Goal: Task Accomplishment & Management: Complete application form

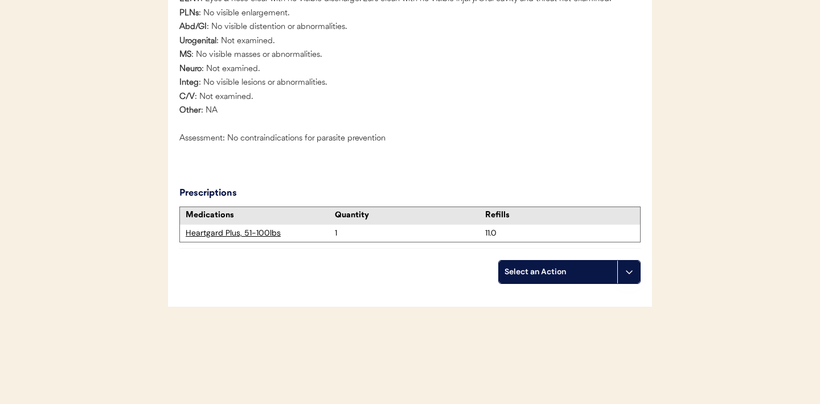
scroll to position [1298, 0]
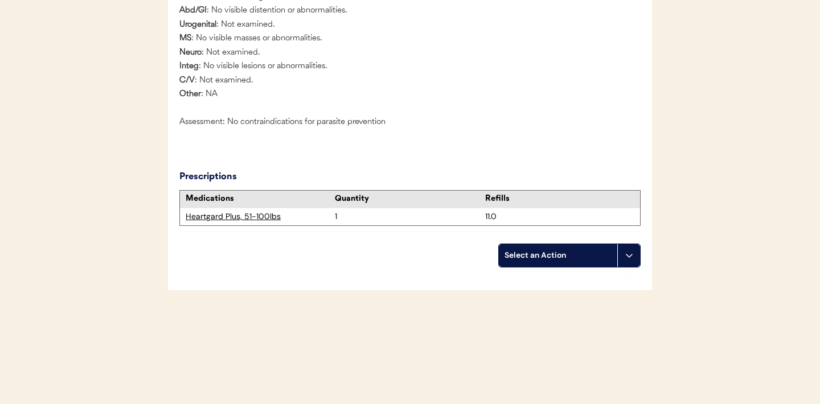
click at [628, 258] on icon at bounding box center [629, 255] width 9 height 9
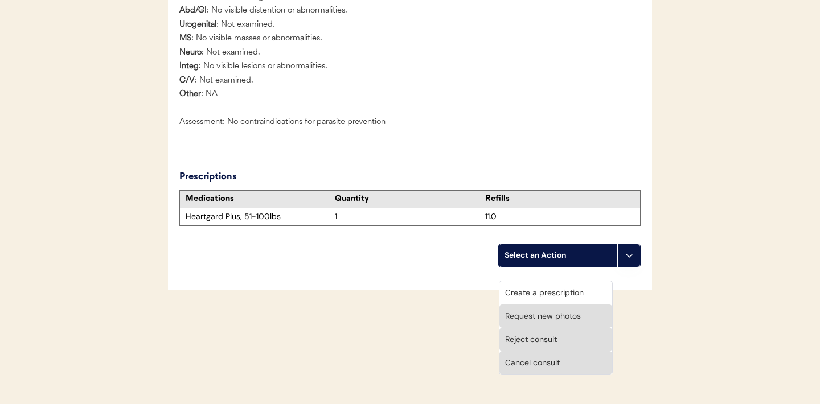
click at [526, 281] on div "Create a prescription" at bounding box center [555, 292] width 113 height 23
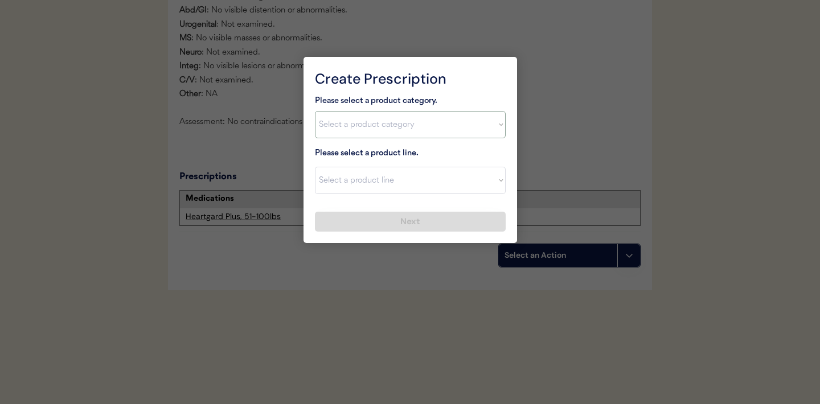
click at [498, 117] on select "Select a product category [MEDICAL_DATA] Antibiotics Anxiety Combo [MEDICAL_DAT…" at bounding box center [410, 124] width 191 height 27
select select ""flea___tick""
click at [486, 187] on select "Select a product line Advantix II Bravecto 1 Month Bravecto 1 Month (3 Month) B…" at bounding box center [410, 180] width 191 height 27
select select ""NexGard""
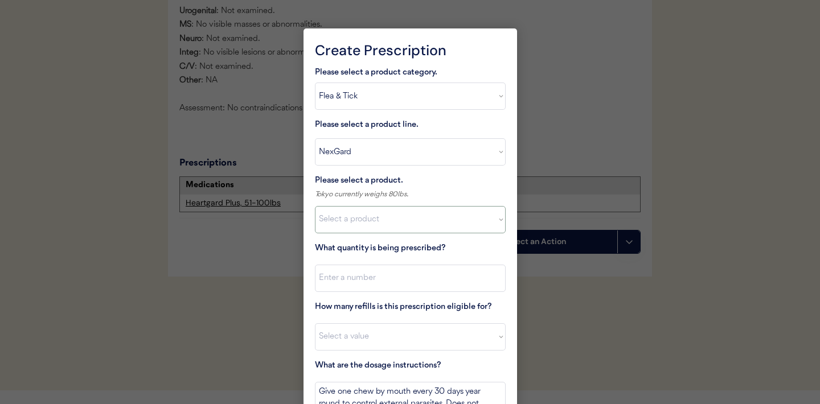
click at [486, 220] on select "Select a product NexGard, 4 - 10lbs NexGard, 10.1 - 24lbs NexGard, 24.1 - 60lbs…" at bounding box center [410, 219] width 191 height 27
select select ""1348695171700984260__LOOKUP__1670802184069x769842999752052000""
click at [394, 277] on input "input" at bounding box center [410, 278] width 191 height 27
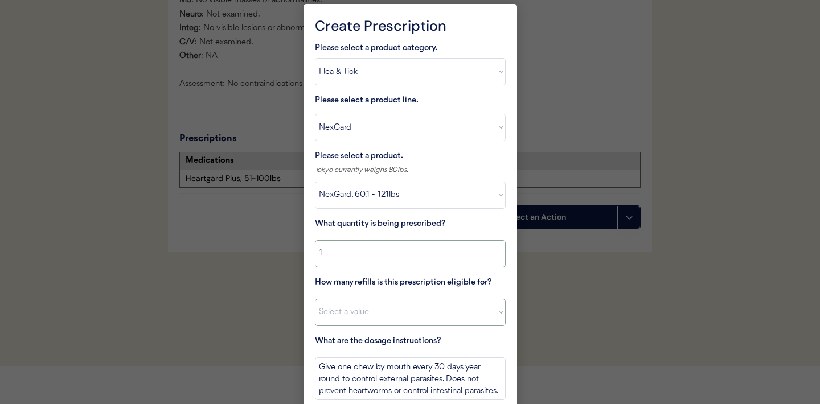
type input "1"
click at [381, 318] on select "Select a value 0 1 2 3 4 5 6 7 8 10 11" at bounding box center [410, 312] width 191 height 27
select select "11"
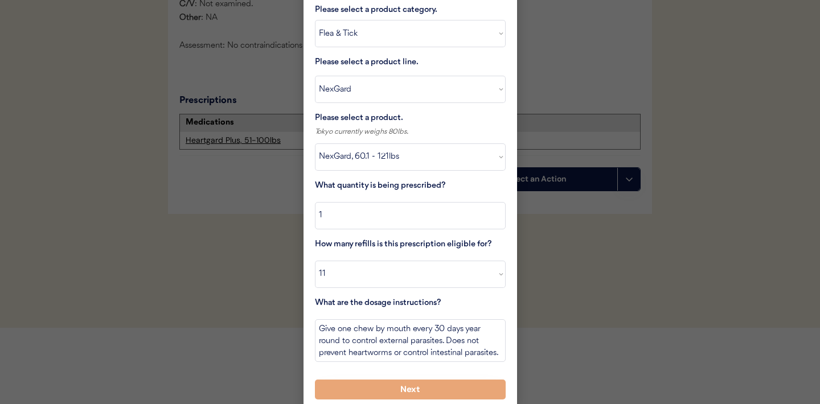
scroll to position [1367, 0]
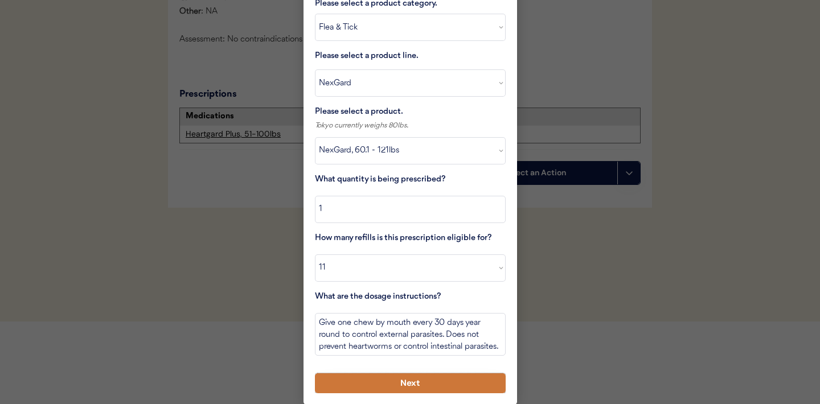
click at [383, 385] on button "Next" at bounding box center [410, 384] width 191 height 20
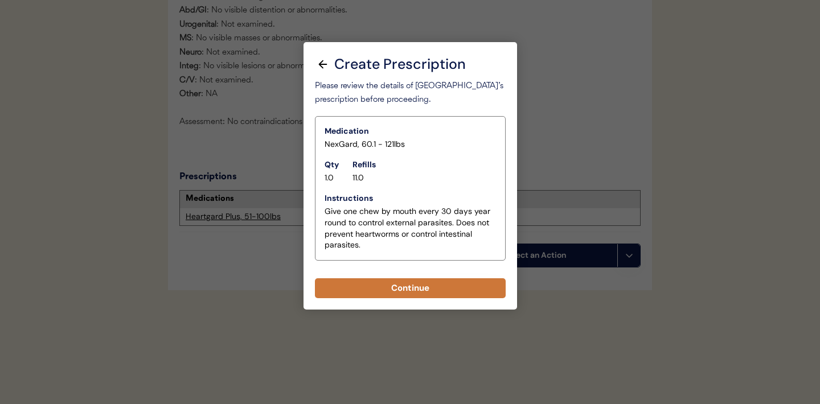
click at [399, 279] on button "Continue" at bounding box center [410, 289] width 191 height 20
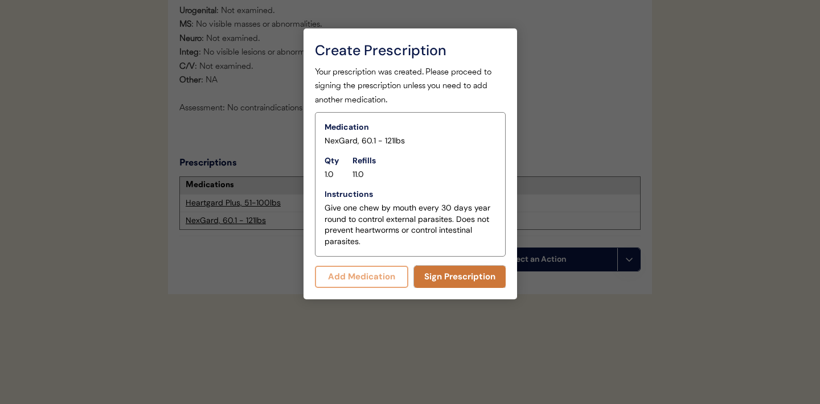
click at [454, 280] on button "Sign Prescription" at bounding box center [460, 277] width 92 height 22
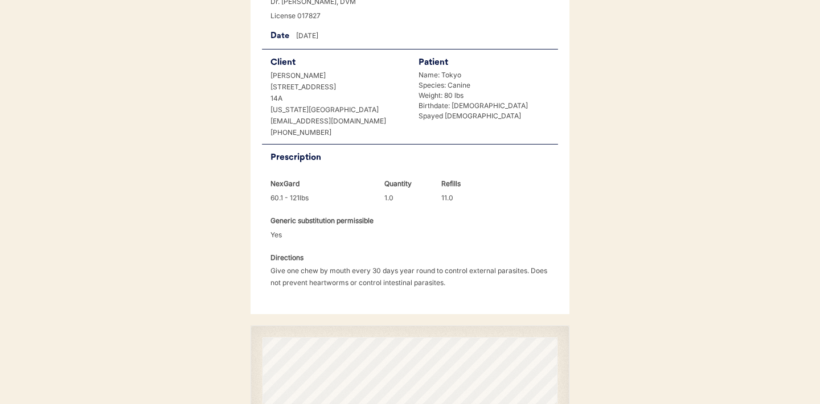
scroll to position [304, 0]
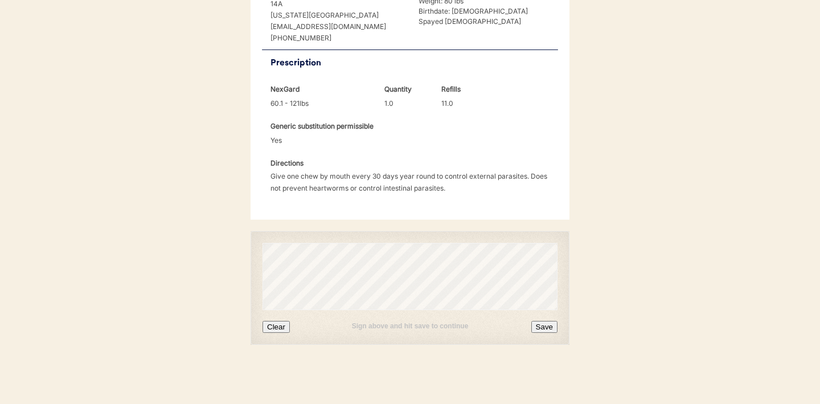
click at [278, 330] on button "Clear" at bounding box center [276, 327] width 27 height 12
click at [279, 325] on button "Clear" at bounding box center [276, 327] width 27 height 12
click at [540, 328] on button "Save" at bounding box center [544, 327] width 26 height 12
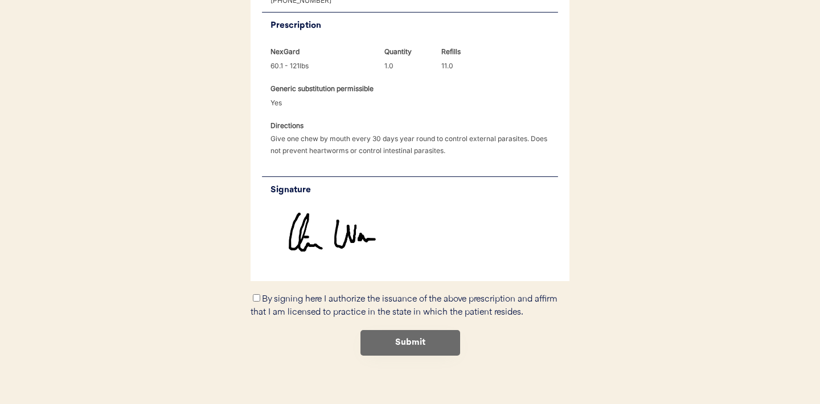
scroll to position [353, 0]
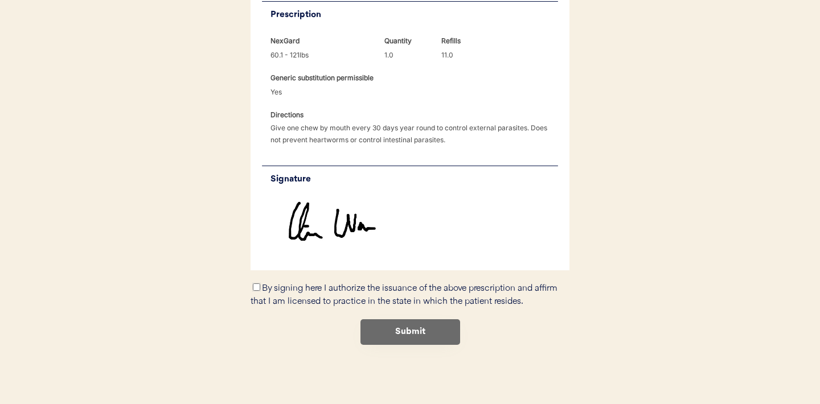
click at [255, 285] on input "By signing here I authorize the issuance of the above prescription and affirm t…" at bounding box center [256, 287] width 7 height 7
checkbox input "true"
click at [421, 338] on button "Submit" at bounding box center [411, 333] width 100 height 26
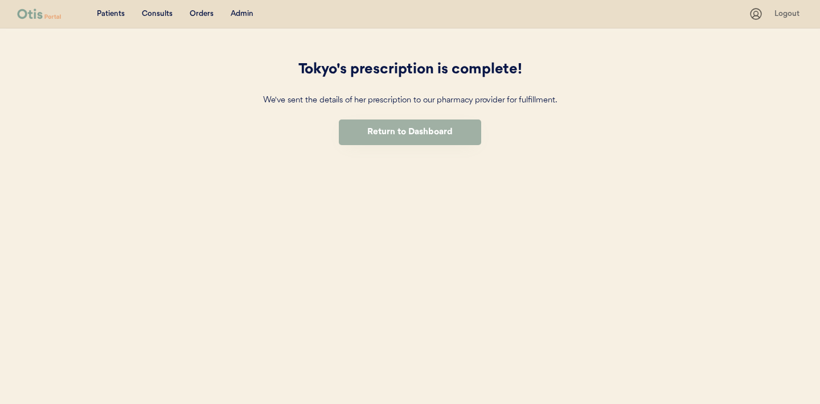
click at [404, 137] on button "Return to Dashboard" at bounding box center [410, 133] width 142 height 26
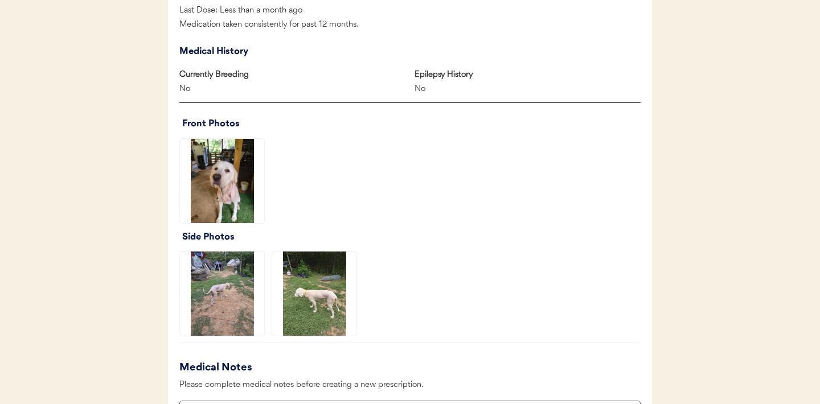
scroll to position [656, 0]
click at [224, 182] on img at bounding box center [222, 180] width 84 height 84
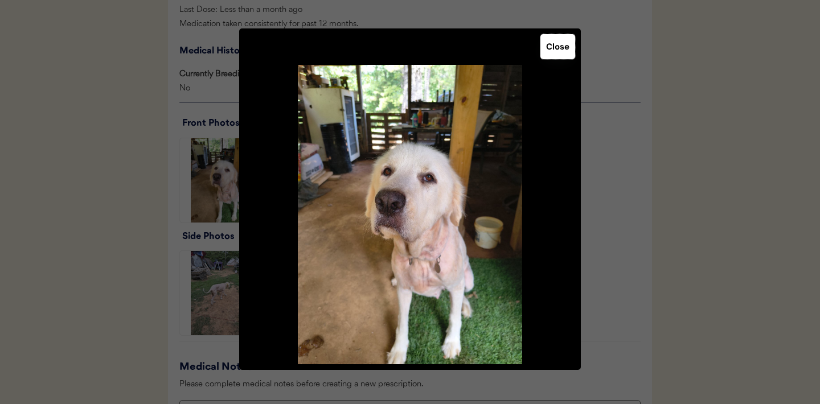
click at [562, 52] on button "Close" at bounding box center [557, 46] width 35 height 25
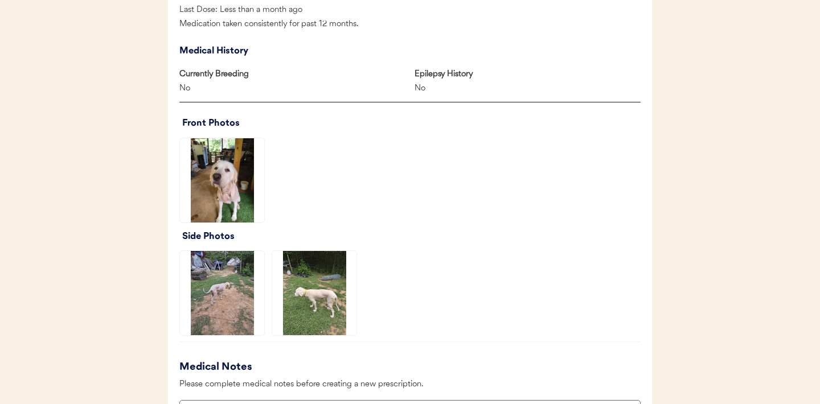
click at [227, 284] on img at bounding box center [222, 293] width 84 height 84
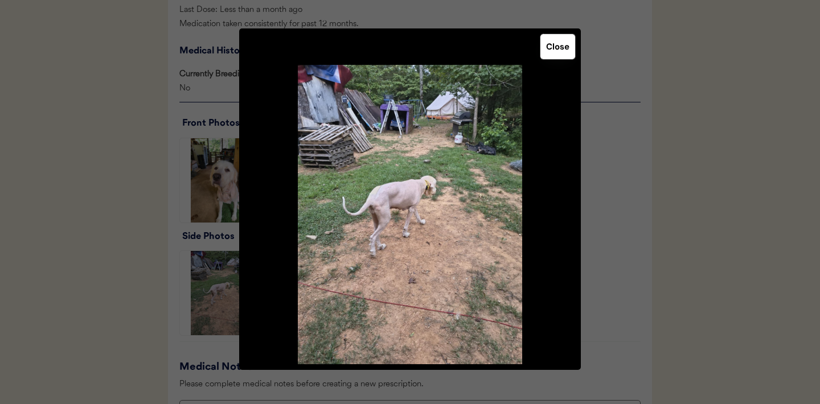
click at [557, 51] on button "Close" at bounding box center [557, 46] width 35 height 25
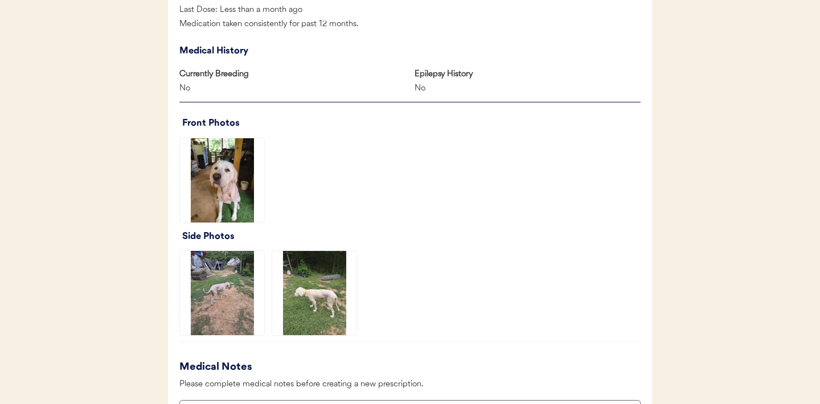
click at [316, 298] on img at bounding box center [314, 293] width 84 height 84
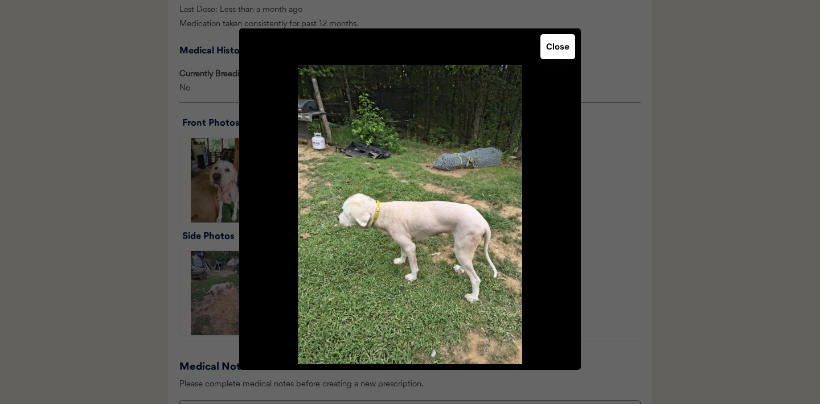
click at [559, 47] on button "Close" at bounding box center [557, 46] width 35 height 25
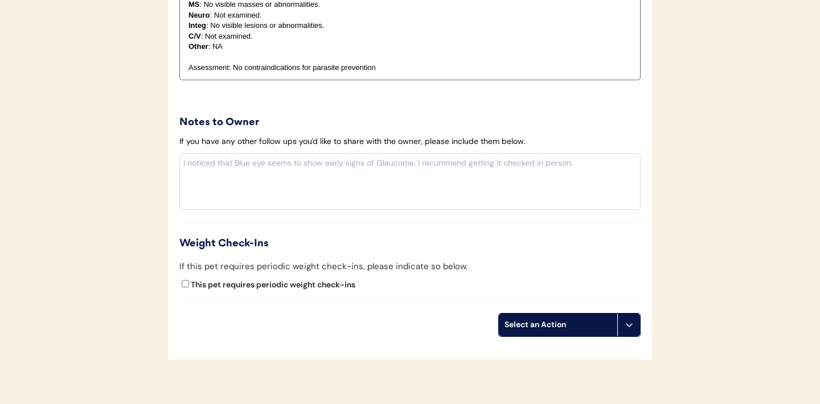
scroll to position [1221, 0]
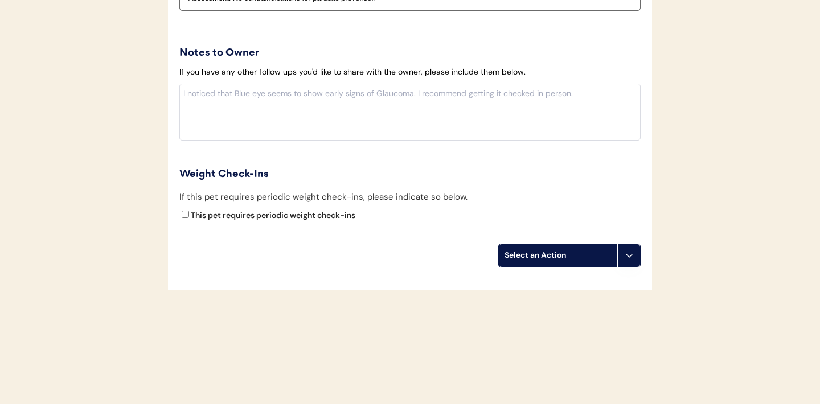
click at [629, 257] on icon at bounding box center [629, 255] width 9 height 9
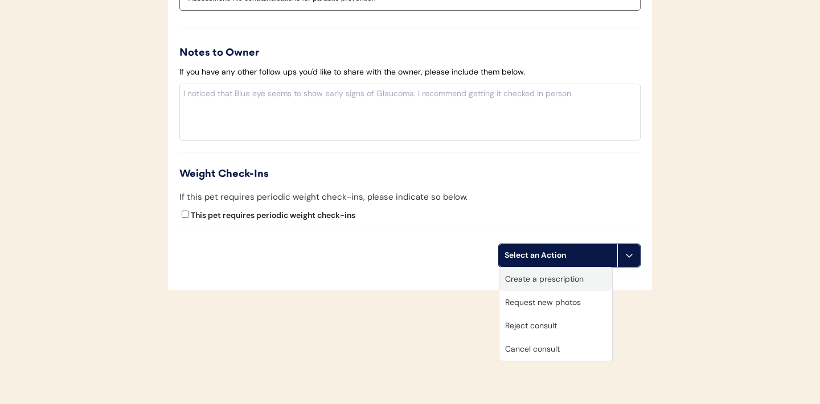
click at [533, 282] on div "Create a prescription" at bounding box center [555, 279] width 113 height 23
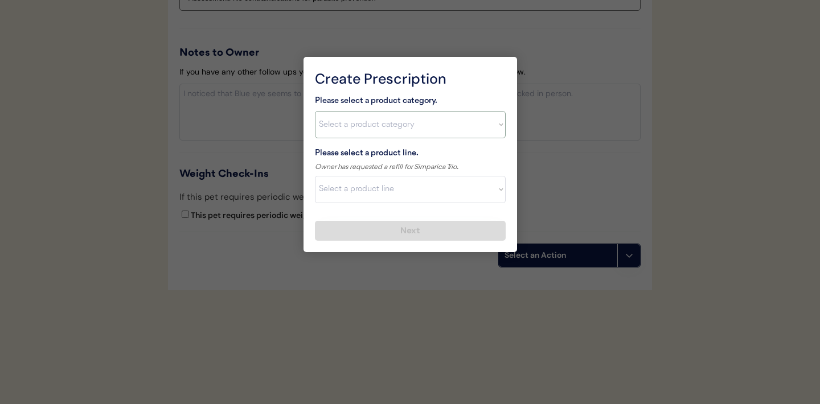
click at [498, 127] on select "Select a product category Allergies Antibiotics Anxiety Combo Parasite Preventi…" at bounding box center [410, 124] width 191 height 27
select select ""combo_parasite_prevention""
click at [498, 185] on select "Select a product line Advantage Multi for Dogs Credelio Quattro NexGard Plus Ne…" at bounding box center [410, 189] width 191 height 27
select select ""Simparica Trio""
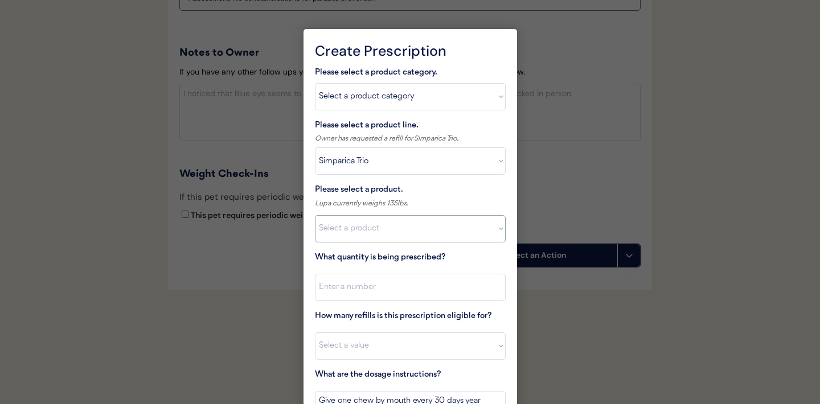
click at [498, 228] on select "Select a product Simparica Trio, 2.8 - 5.5lbs Simparica Trio, 5.6 - 11lbs Simpa…" at bounding box center [410, 228] width 191 height 27
select select ""BLANK_1427118194589""
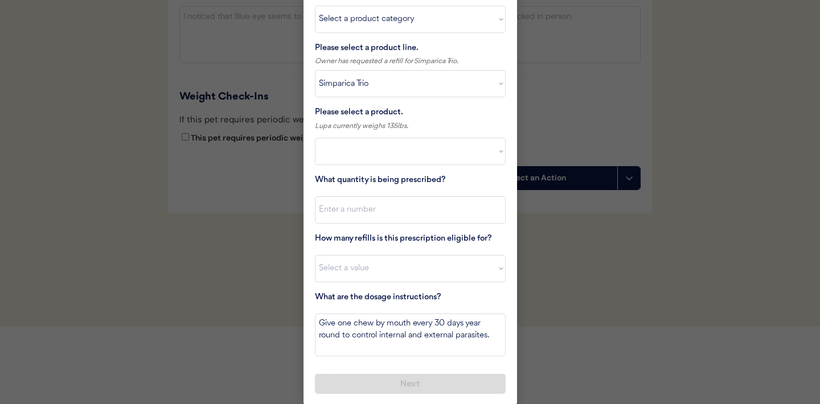
scroll to position [1299, 0]
click at [232, 240] on div at bounding box center [410, 202] width 820 height 404
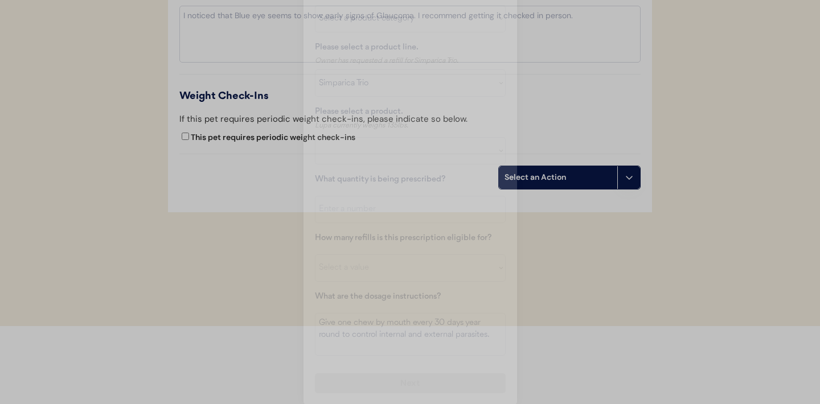
scroll to position [1221, 0]
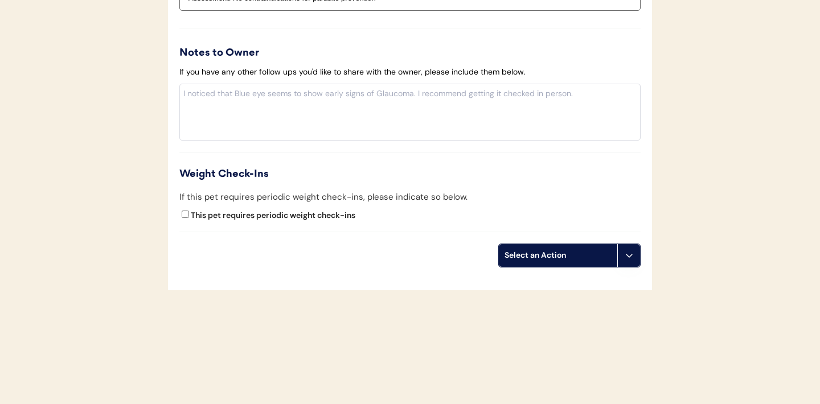
click at [627, 257] on icon at bounding box center [629, 255] width 9 height 9
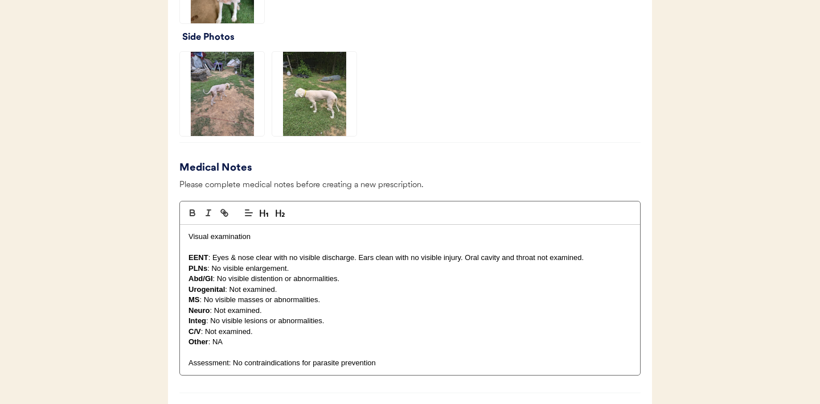
scroll to position [691, 0]
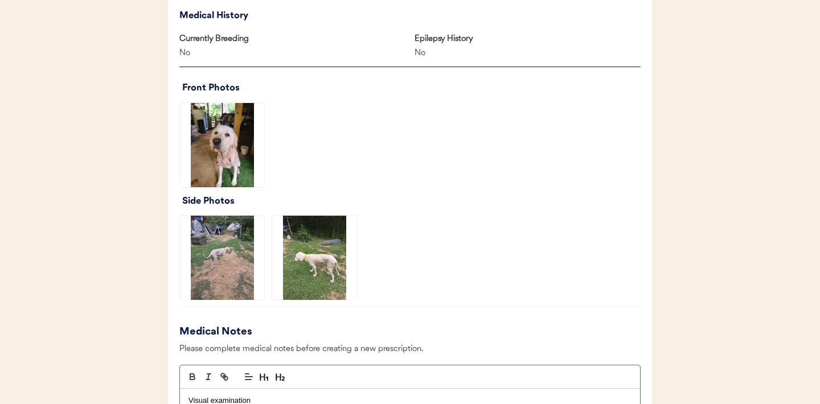
click at [319, 261] on img at bounding box center [314, 258] width 84 height 84
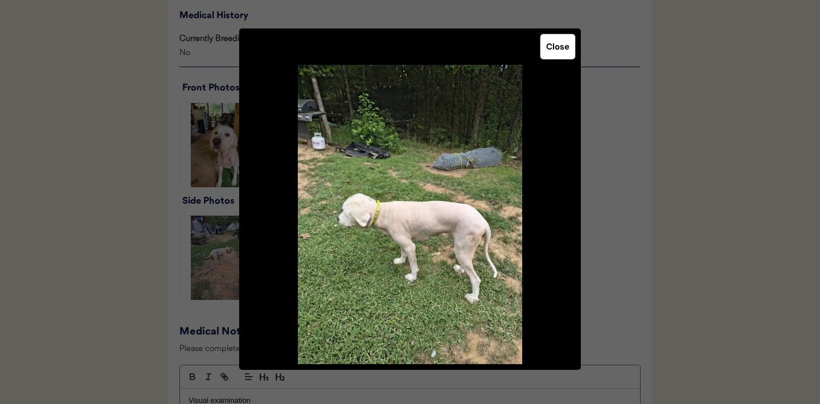
click at [557, 53] on button "Close" at bounding box center [557, 46] width 35 height 25
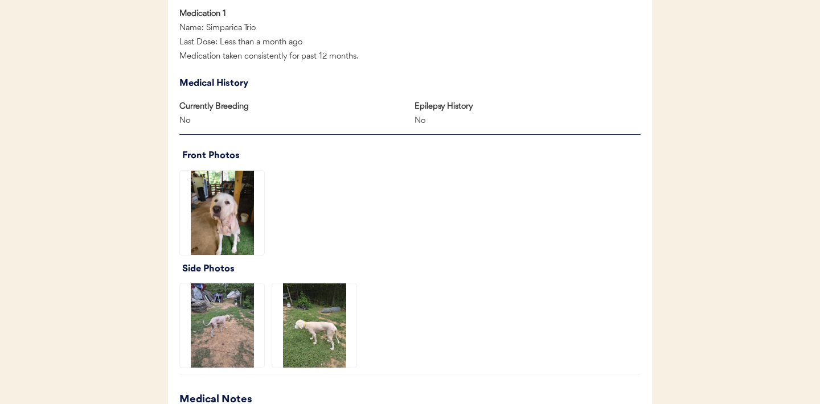
scroll to position [799, 0]
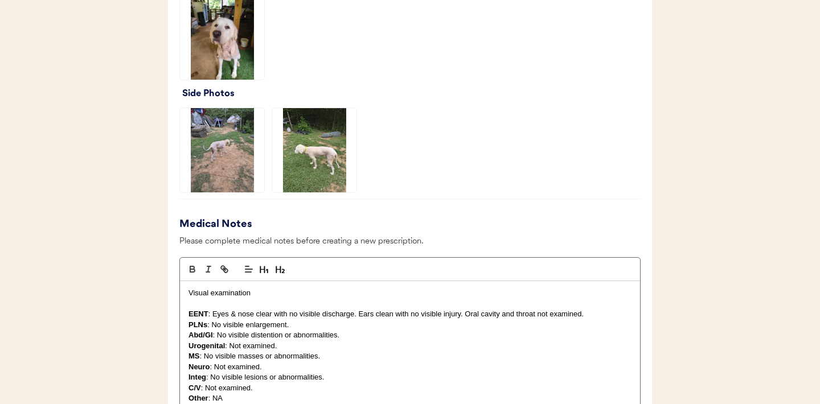
click at [218, 50] on img at bounding box center [222, 37] width 84 height 84
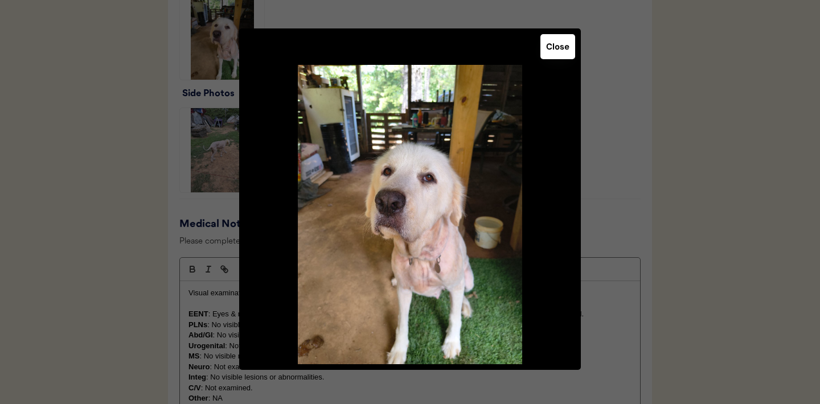
click at [554, 54] on button "Close" at bounding box center [557, 46] width 35 height 25
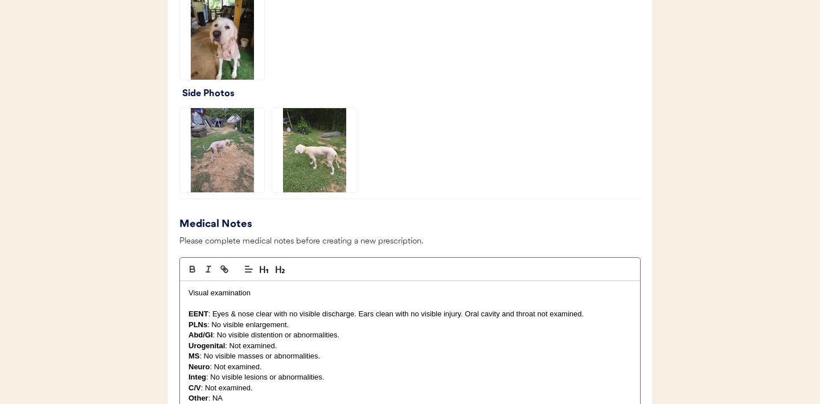
click at [231, 139] on img at bounding box center [222, 150] width 84 height 84
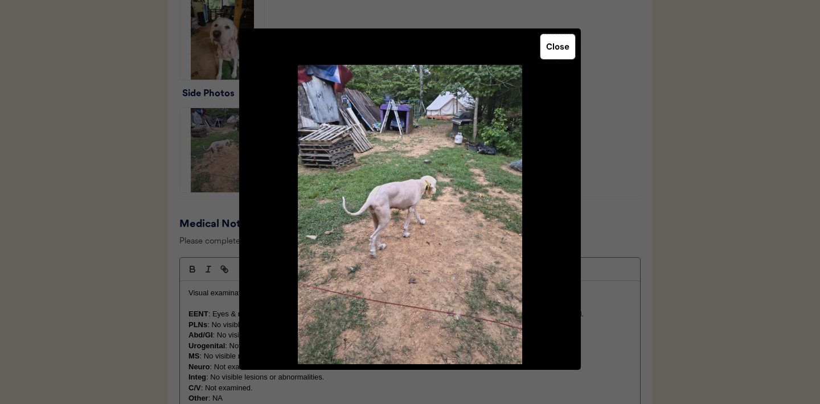
click at [563, 47] on button "Close" at bounding box center [557, 46] width 35 height 25
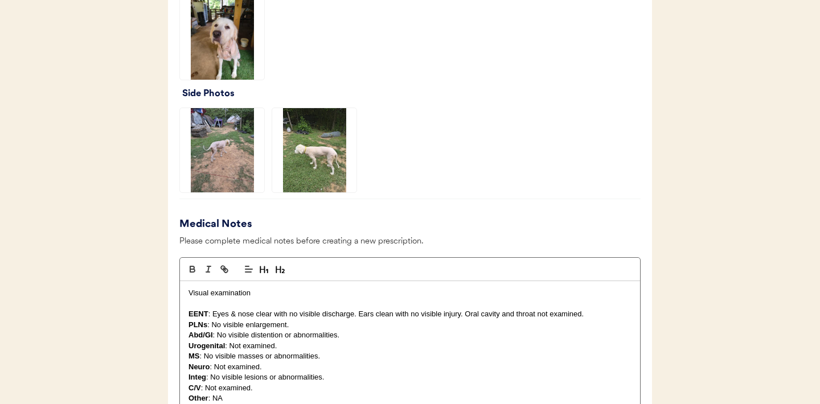
click at [239, 55] on img at bounding box center [222, 37] width 84 height 84
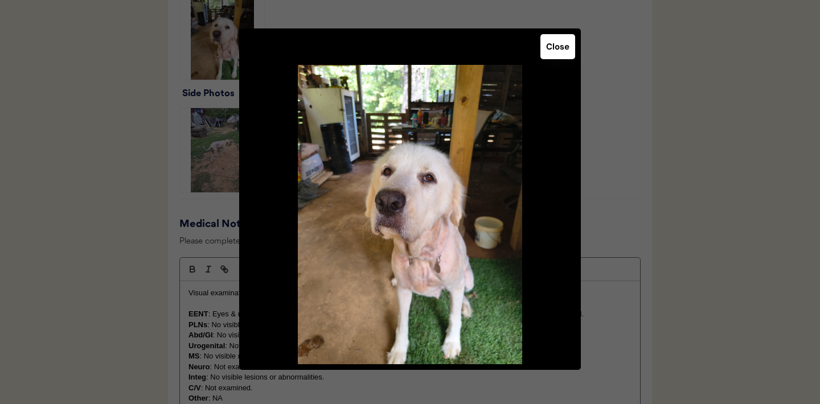
click at [553, 54] on button "Close" at bounding box center [557, 46] width 35 height 25
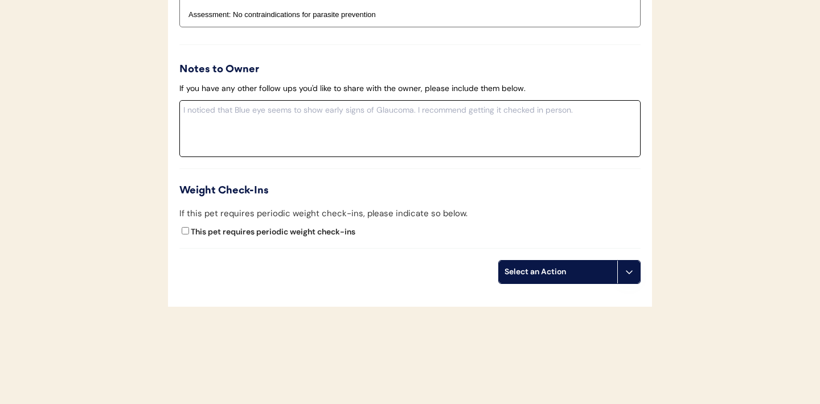
scroll to position [1221, 0]
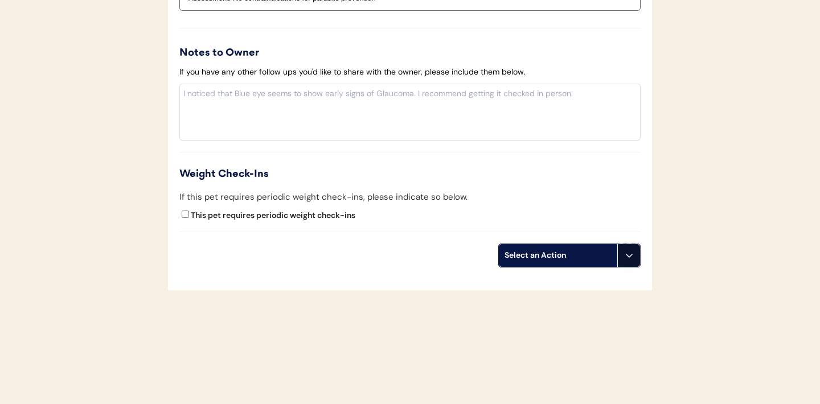
click at [630, 256] on icon at bounding box center [629, 255] width 9 height 9
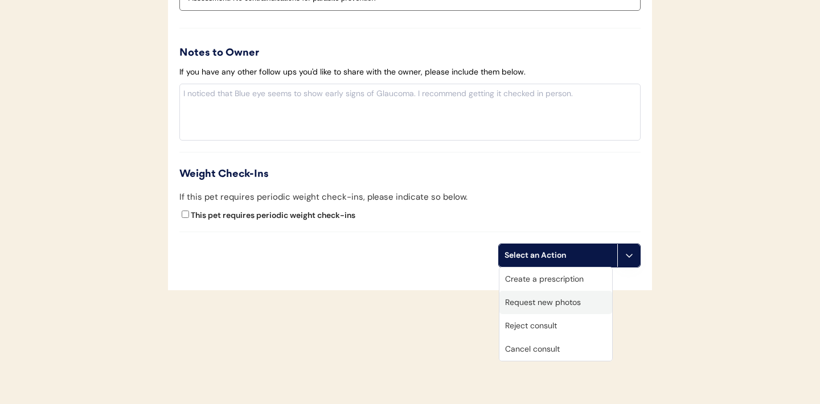
click at [550, 304] on div "Request new photos" at bounding box center [555, 302] width 113 height 23
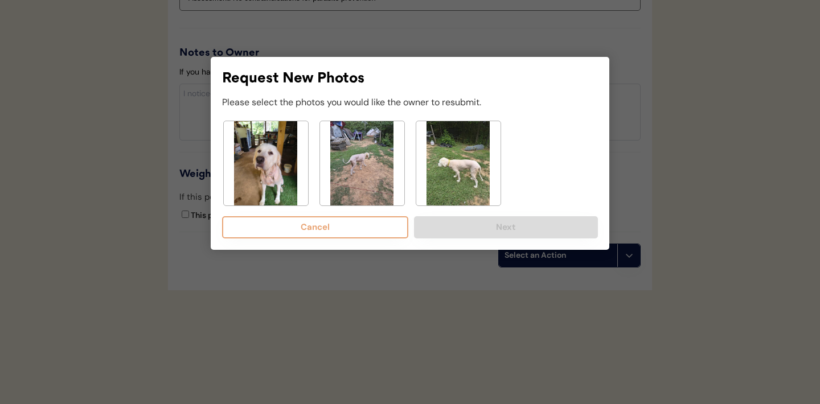
click at [271, 180] on img at bounding box center [266, 163] width 84 height 84
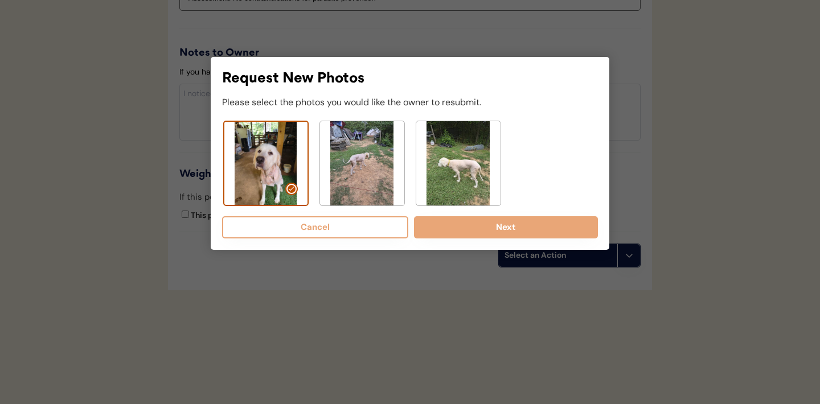
click at [358, 169] on img at bounding box center [362, 163] width 84 height 84
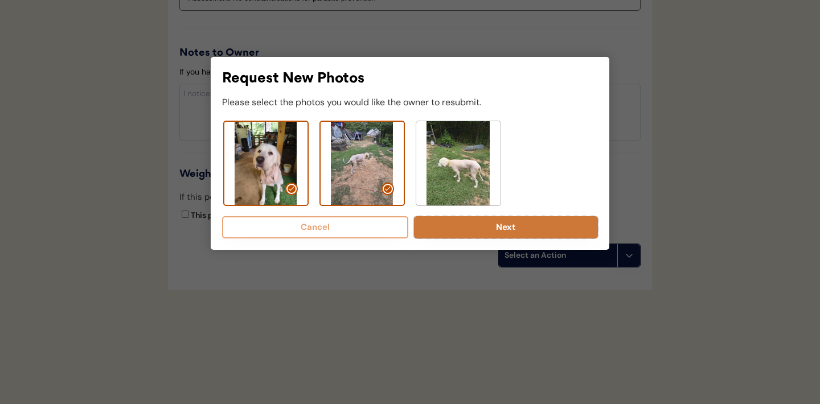
click at [503, 229] on button "Next" at bounding box center [506, 227] width 184 height 22
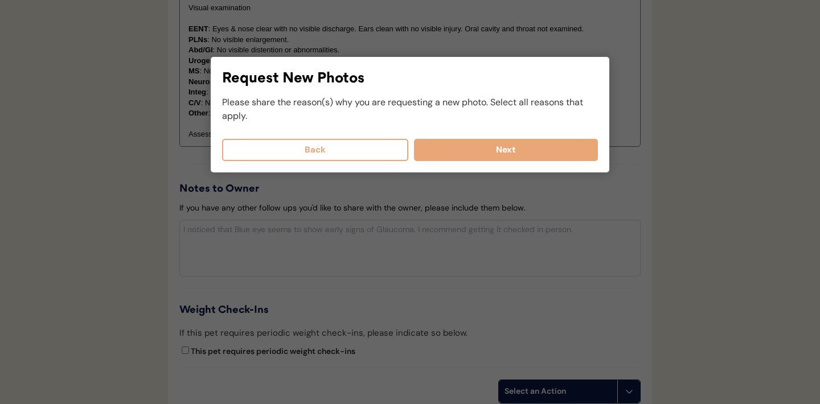
scroll to position [1066, 0]
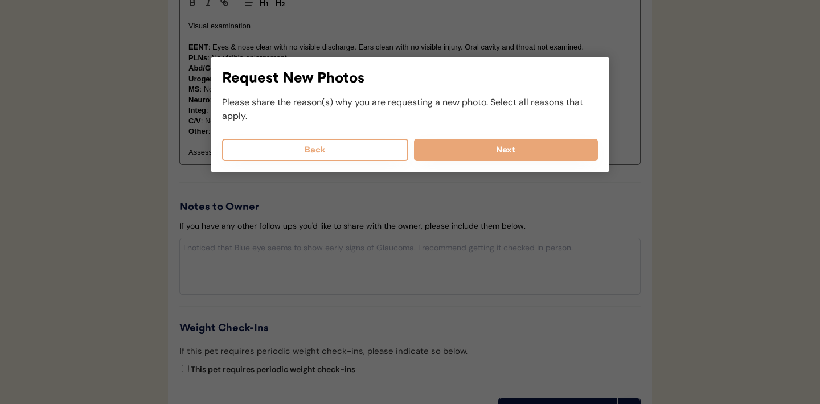
select select
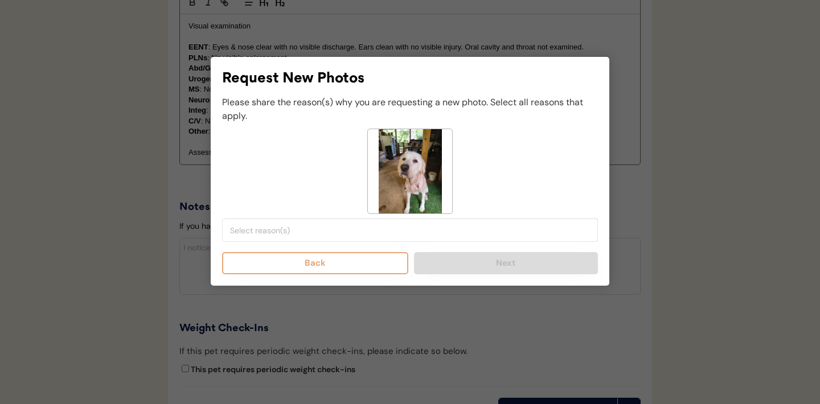
select select
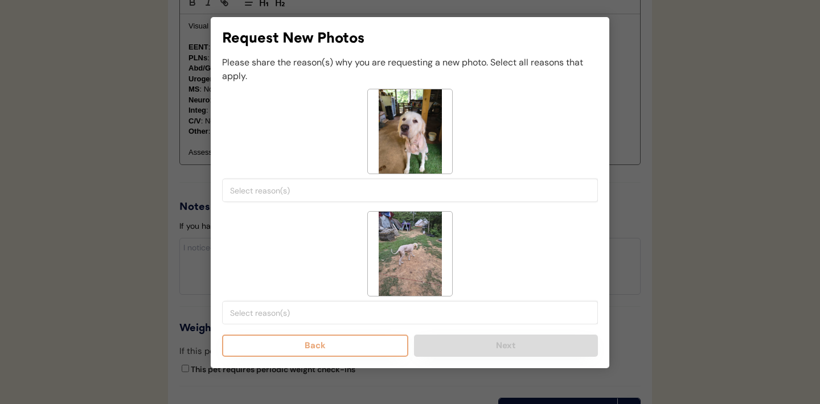
click at [324, 187] on input "search" at bounding box center [413, 191] width 366 height 10
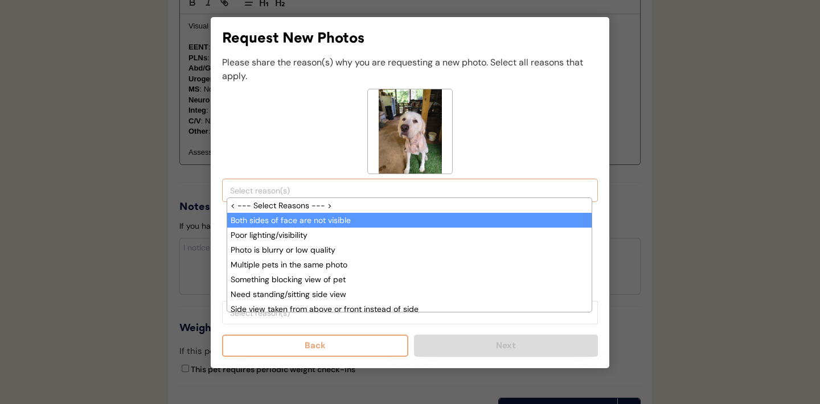
scroll to position [10, 0]
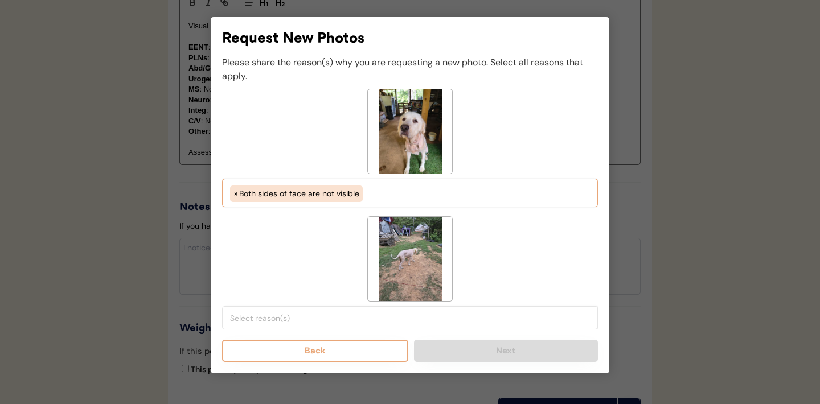
select select "both_sides_of_face_are_not_visible"
click at [342, 324] on li at bounding box center [410, 317] width 360 height 14
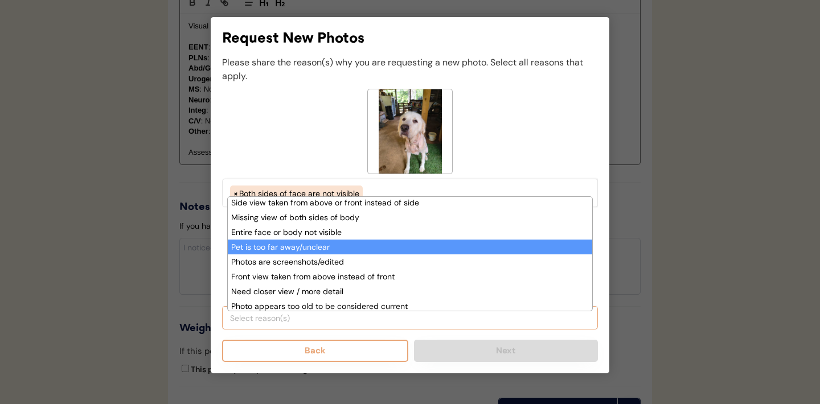
scroll to position [97, 0]
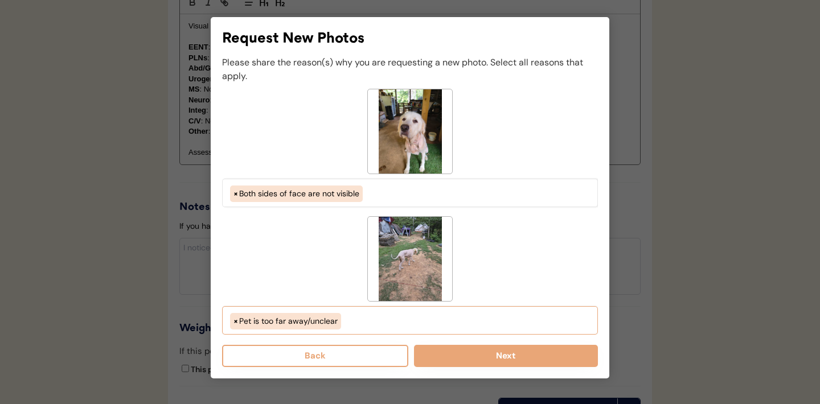
select select "picture_taken_from_above_instead_of_side"
click at [457, 354] on button "Next" at bounding box center [506, 356] width 184 height 22
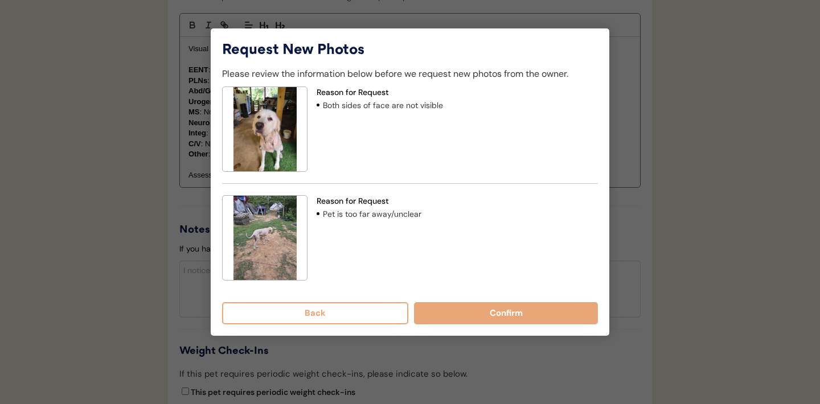
scroll to position [1041, 0]
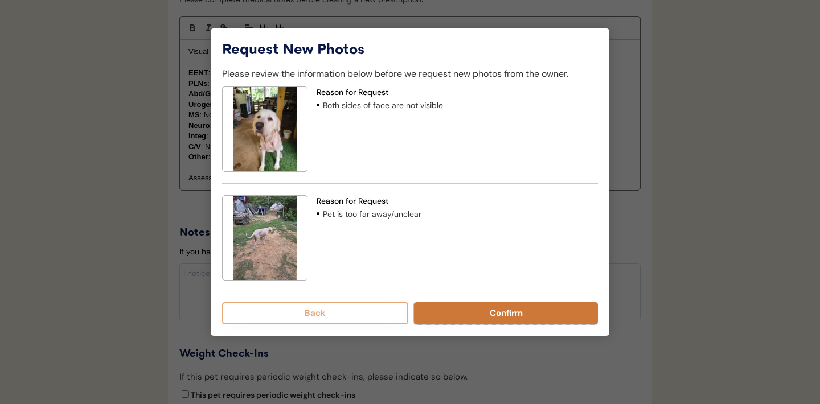
click at [478, 310] on button "Confirm" at bounding box center [506, 313] width 184 height 22
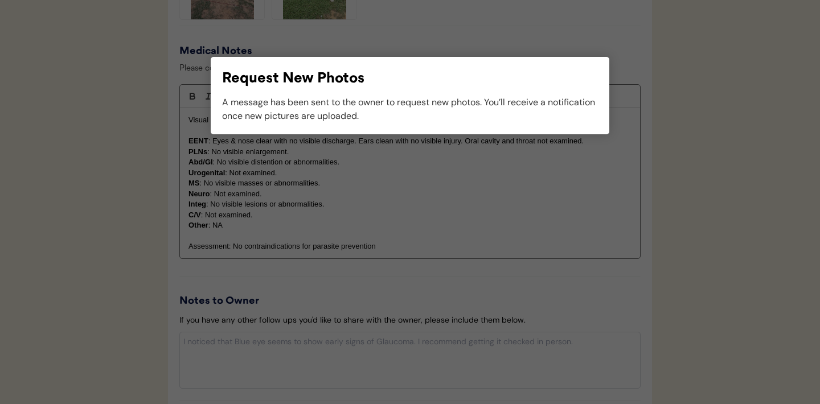
scroll to position [995, 0]
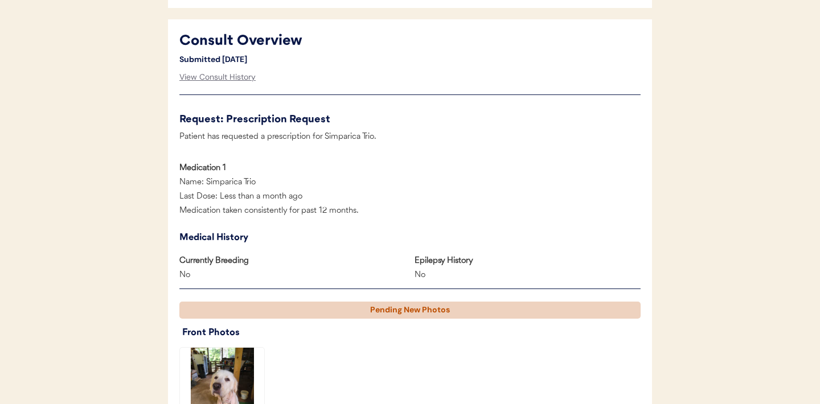
scroll to position [467, 0]
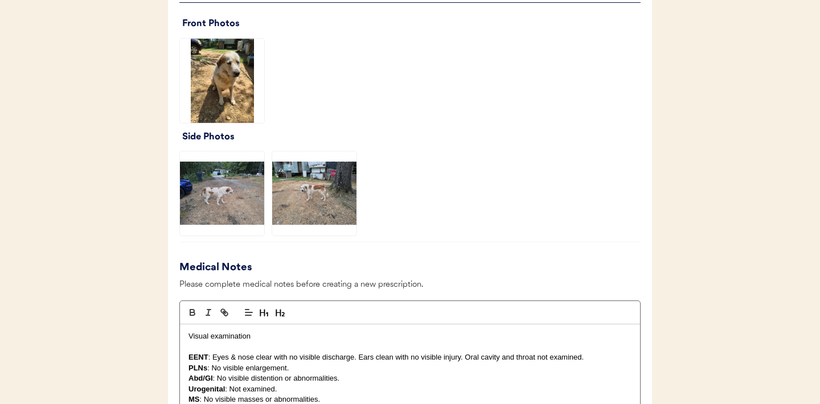
scroll to position [757, 0]
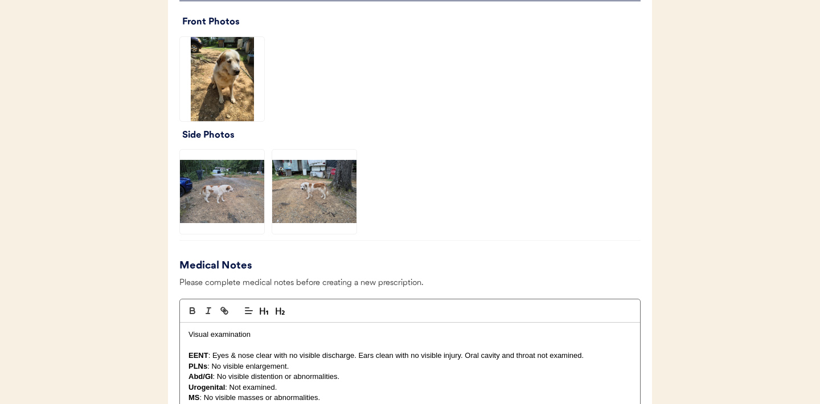
click at [216, 101] on img at bounding box center [222, 79] width 84 height 84
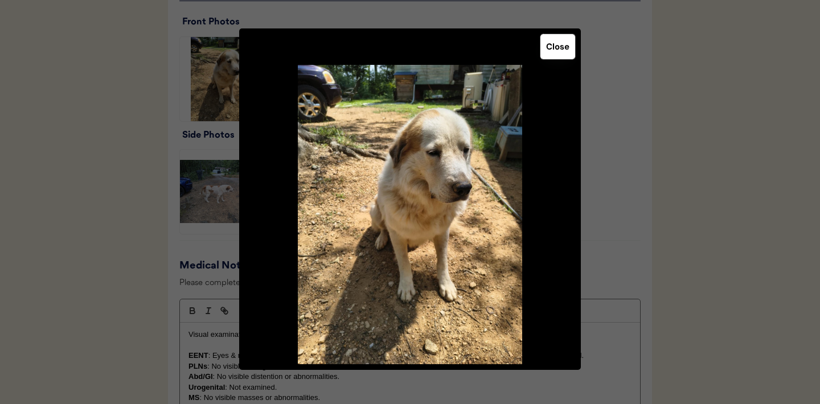
click at [559, 53] on button "Close" at bounding box center [557, 46] width 35 height 25
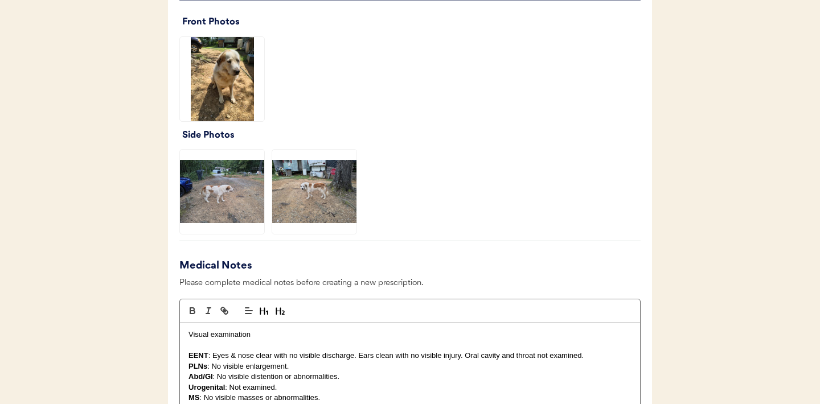
click at [218, 191] on img at bounding box center [222, 192] width 84 height 84
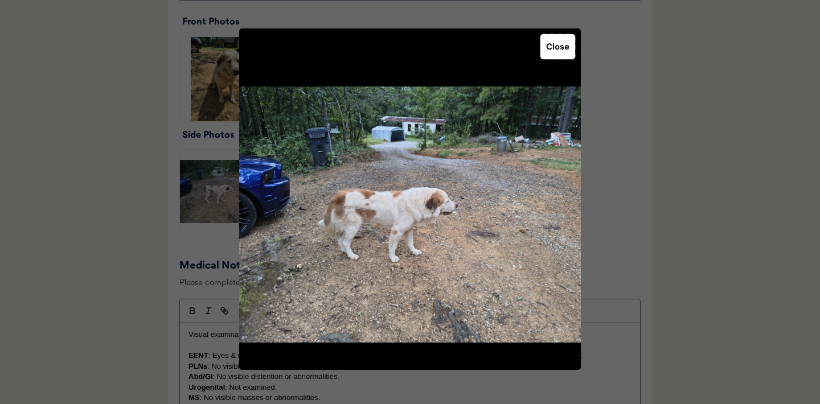
click at [555, 42] on button "Close" at bounding box center [557, 46] width 35 height 25
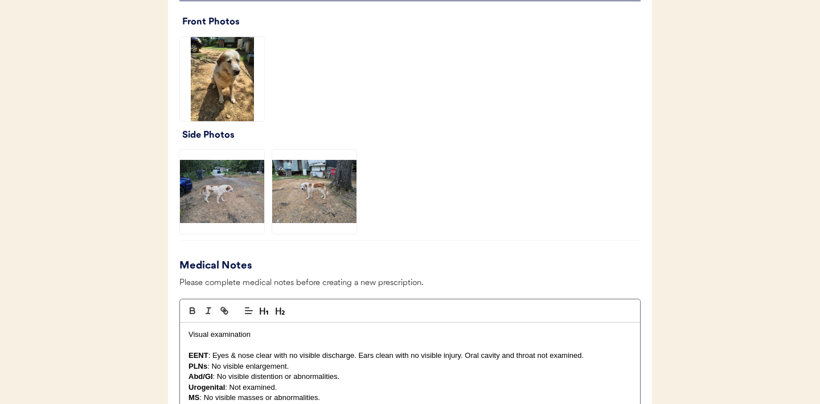
click at [304, 184] on img at bounding box center [314, 192] width 84 height 84
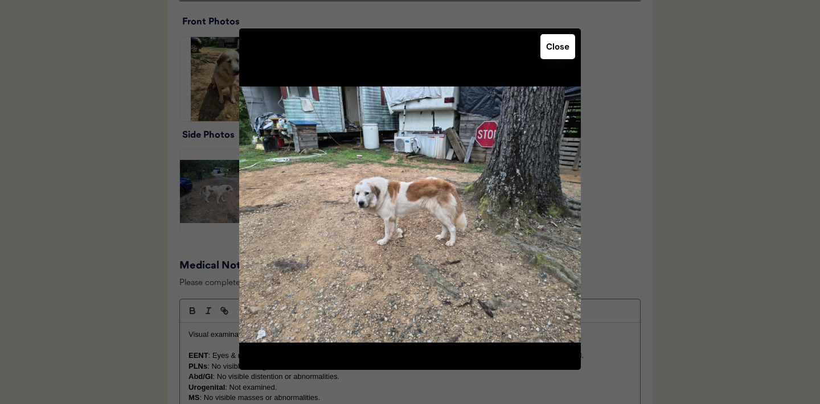
click at [556, 50] on button "Close" at bounding box center [557, 46] width 35 height 25
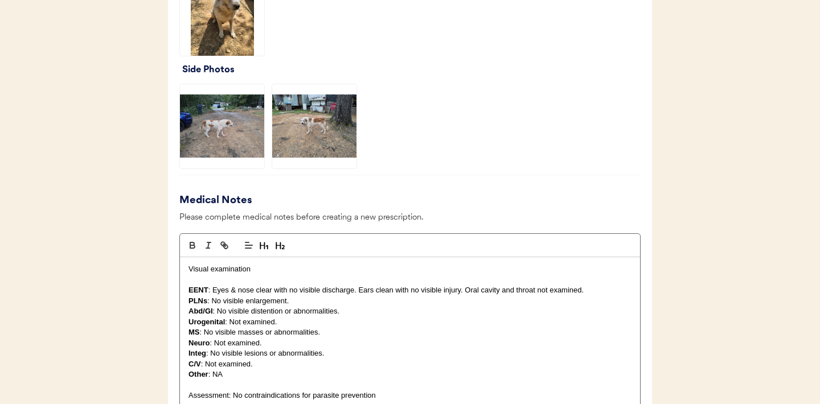
scroll to position [824, 0]
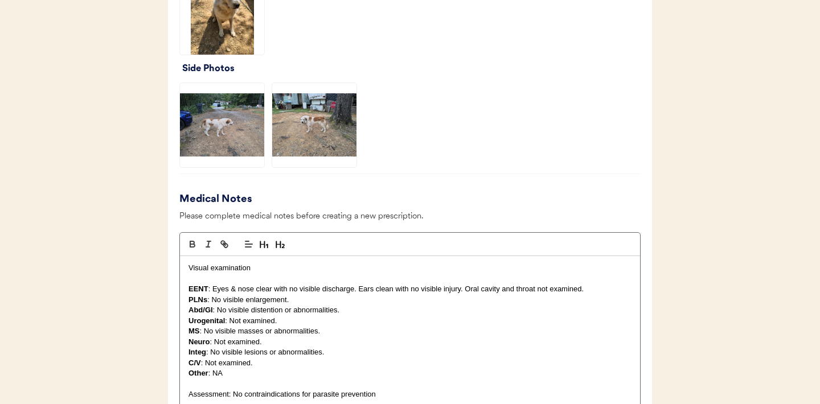
click at [218, 132] on img at bounding box center [222, 125] width 84 height 84
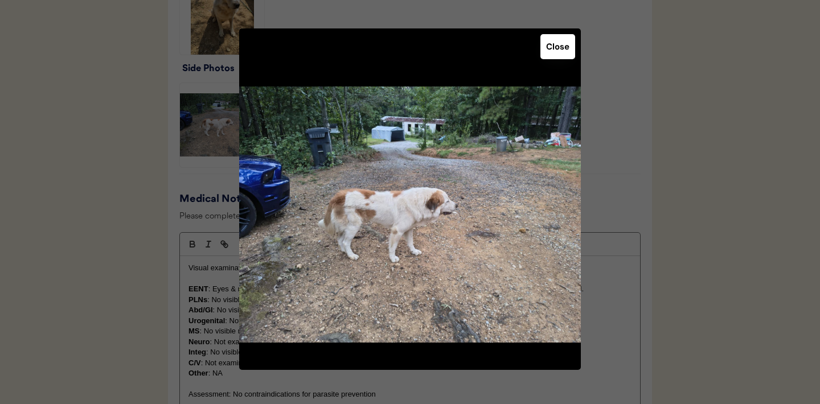
click at [558, 56] on button "Close" at bounding box center [557, 46] width 35 height 25
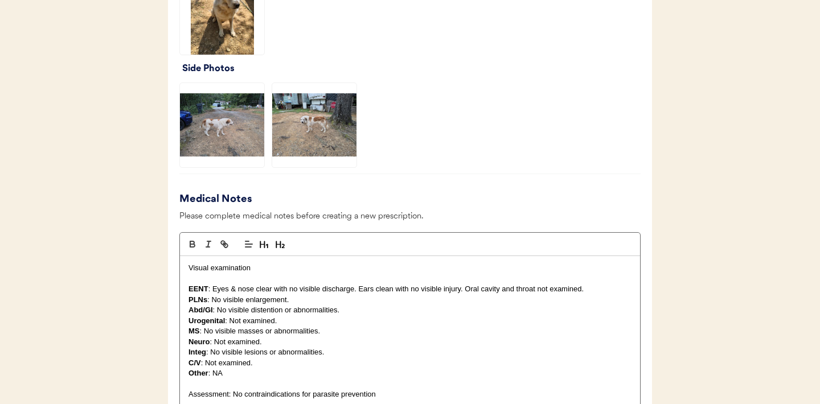
click at [347, 117] on img at bounding box center [314, 125] width 84 height 84
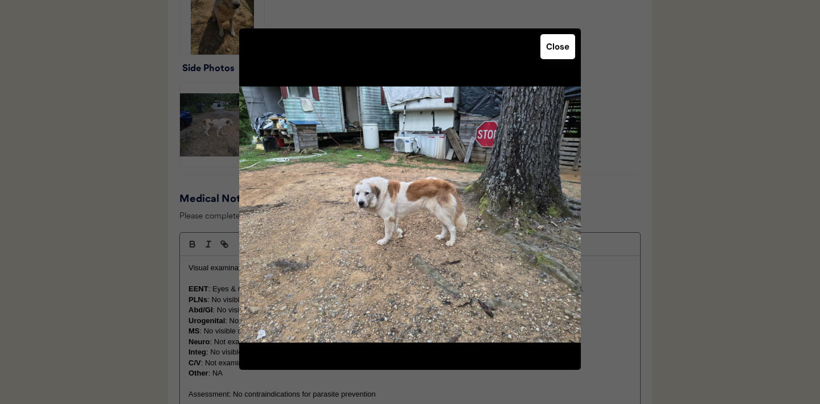
click at [554, 48] on button "Close" at bounding box center [557, 46] width 35 height 25
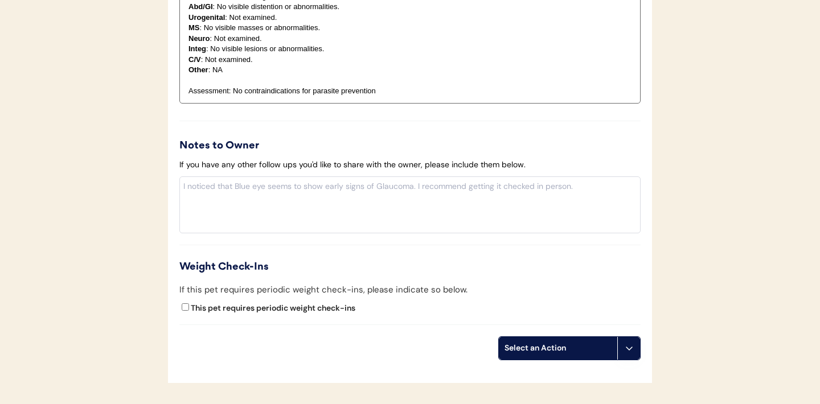
scroll to position [1221, 0]
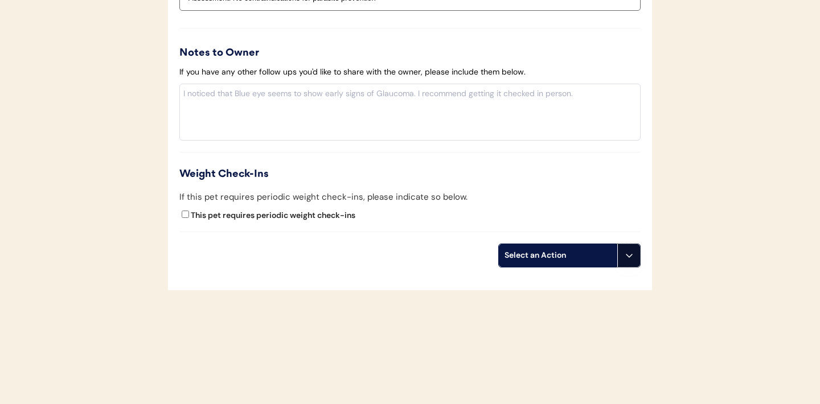
click at [630, 255] on use at bounding box center [629, 255] width 9 height 9
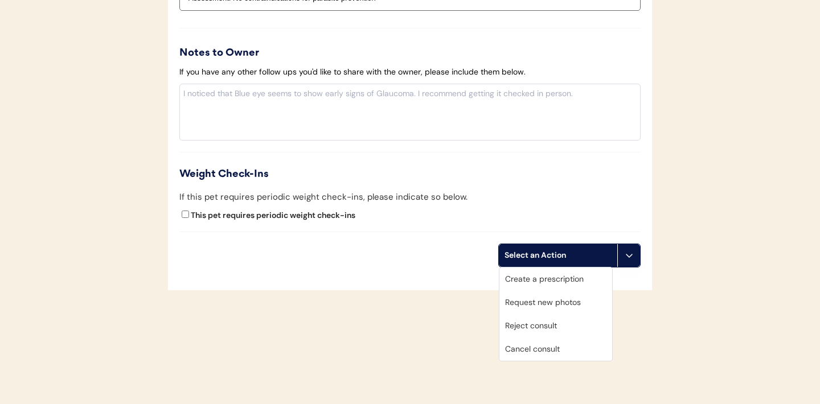
click at [541, 301] on div "Request new photos" at bounding box center [555, 302] width 113 height 23
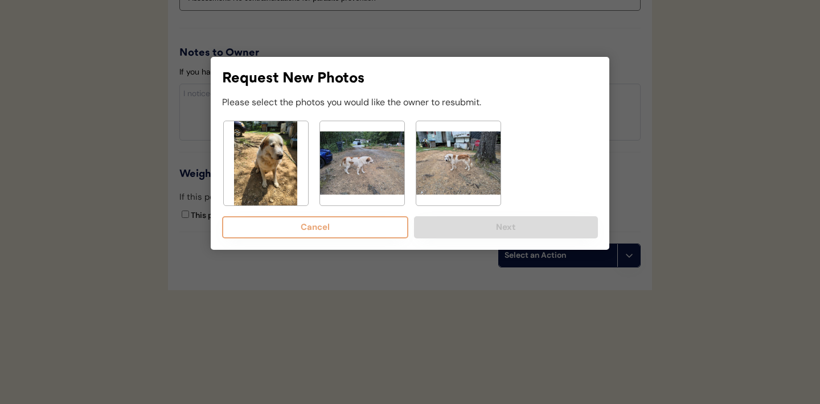
click at [273, 169] on img at bounding box center [266, 163] width 84 height 84
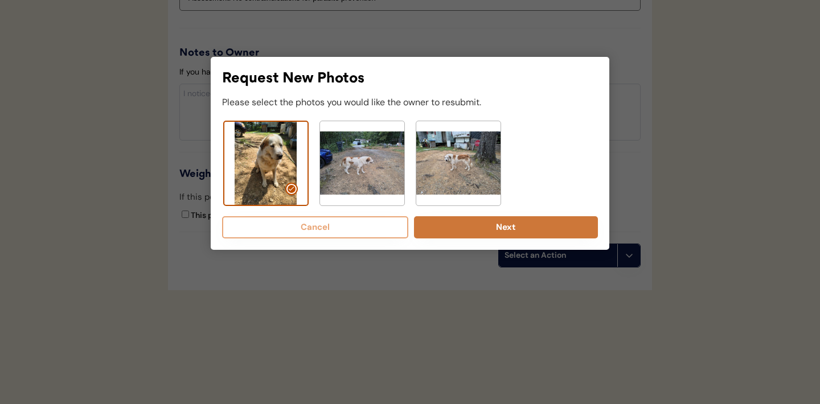
click at [488, 227] on button "Next" at bounding box center [506, 227] width 184 height 22
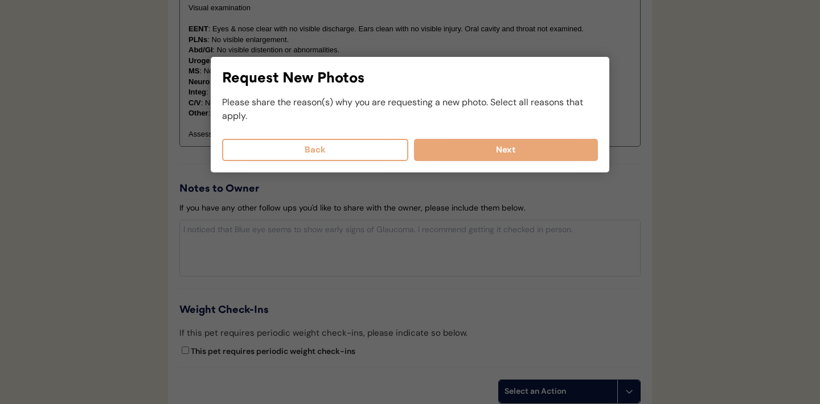
scroll to position [1066, 0]
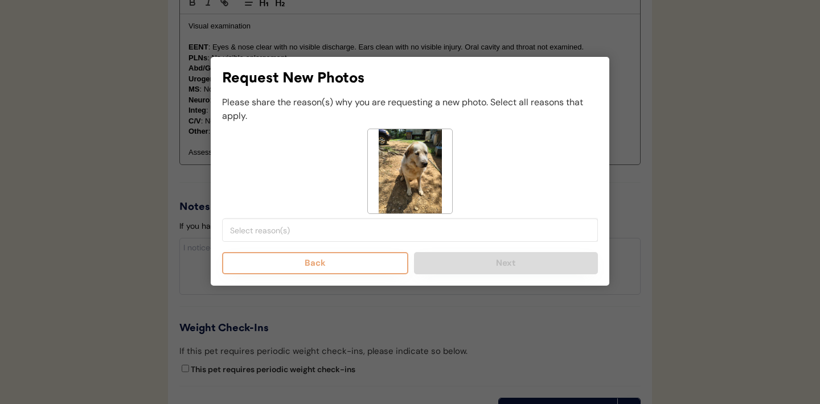
click at [330, 237] on span at bounding box center [410, 230] width 366 height 15
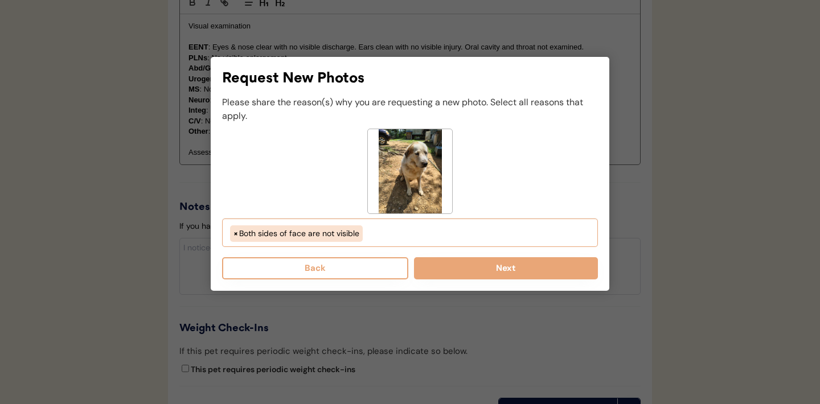
scroll to position [10, 0]
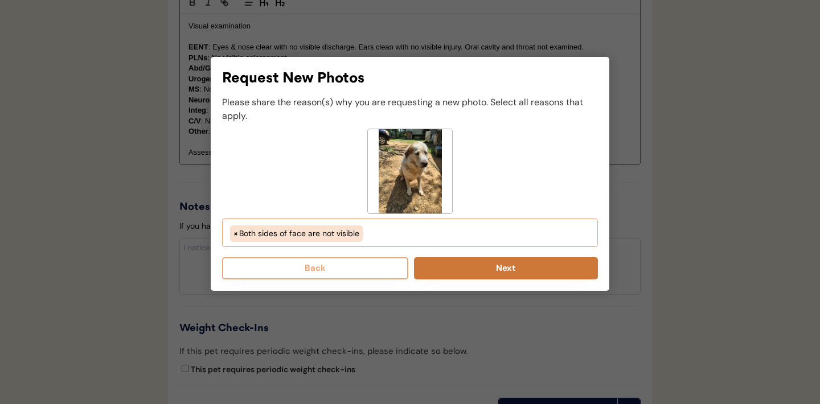
select select "both_sides_of_face_are_not_visible"
click at [496, 272] on button "Next" at bounding box center [506, 268] width 184 height 22
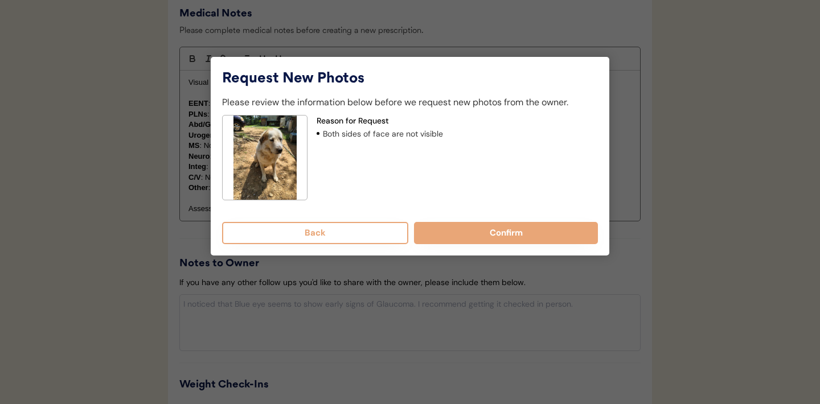
scroll to position [953, 0]
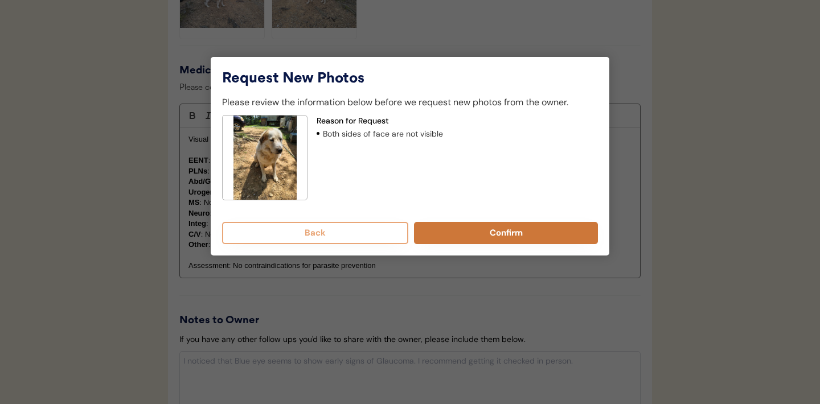
click at [485, 231] on button "Confirm" at bounding box center [506, 233] width 184 height 22
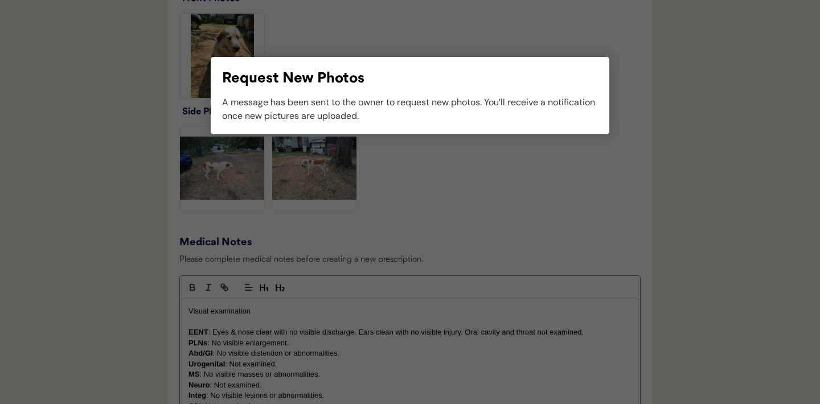
scroll to position [826, 0]
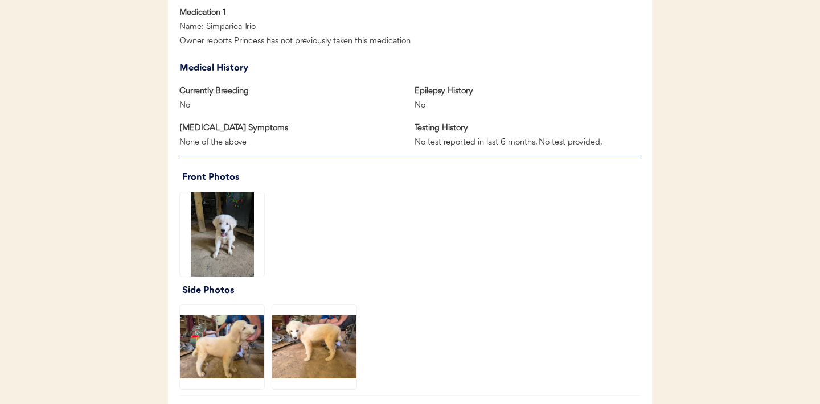
scroll to position [707, 0]
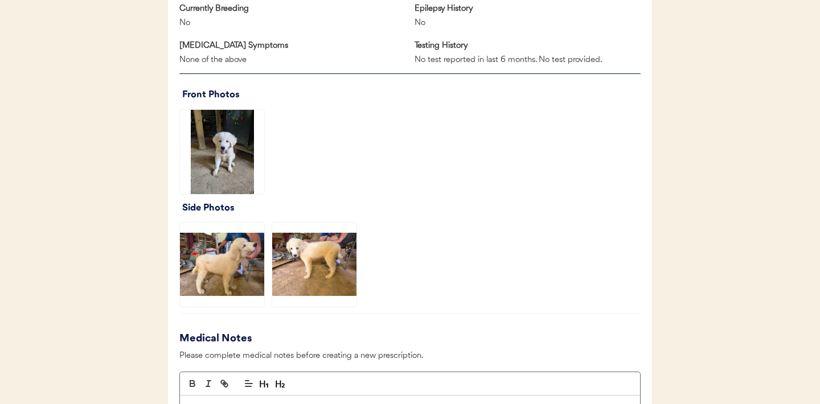
click at [223, 165] on img at bounding box center [222, 152] width 84 height 84
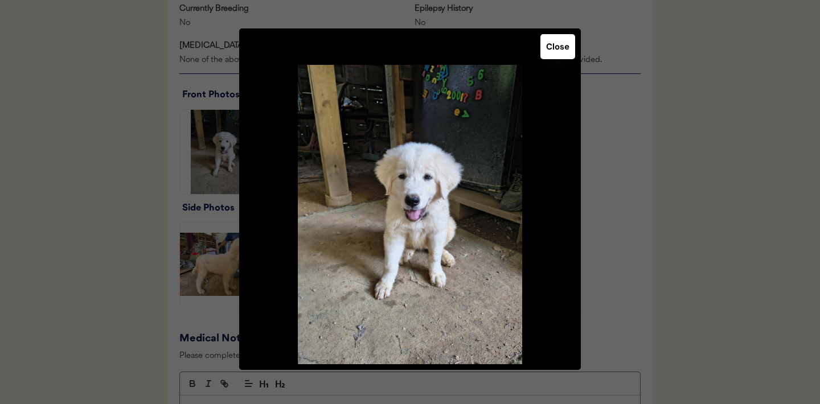
click at [558, 55] on button "Close" at bounding box center [557, 46] width 35 height 25
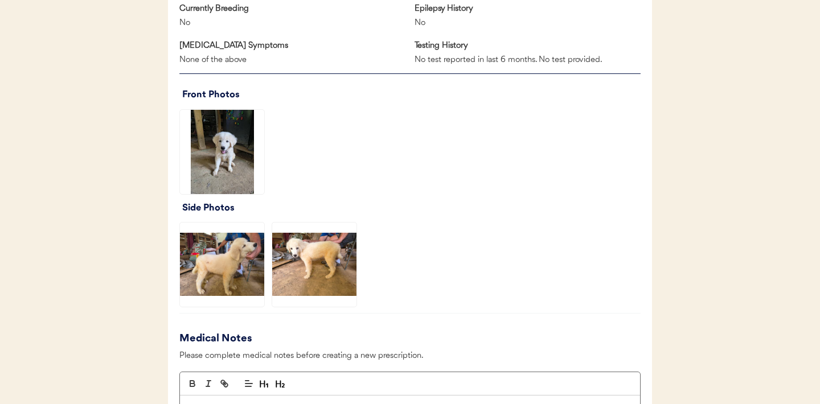
click at [218, 274] on img at bounding box center [222, 265] width 84 height 84
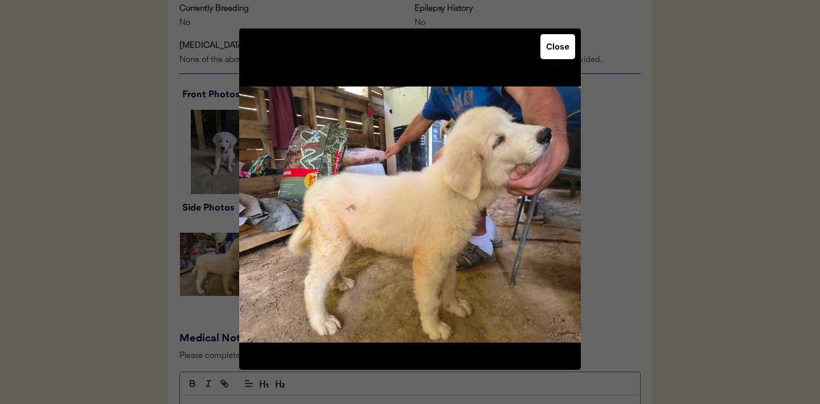
click at [555, 54] on button "Close" at bounding box center [557, 46] width 35 height 25
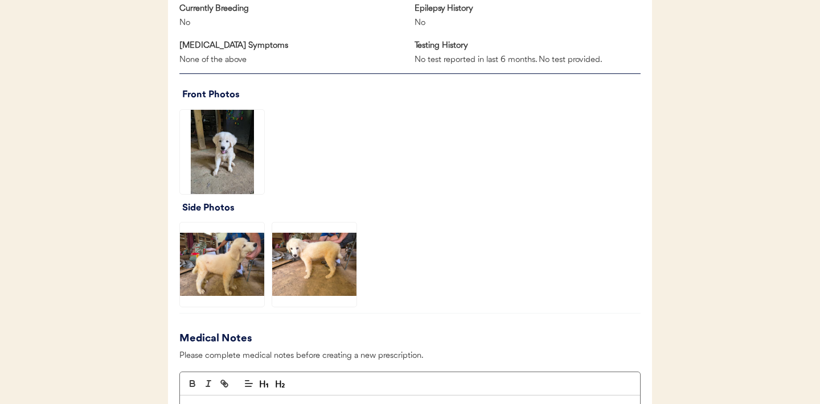
click at [312, 257] on img at bounding box center [314, 265] width 84 height 84
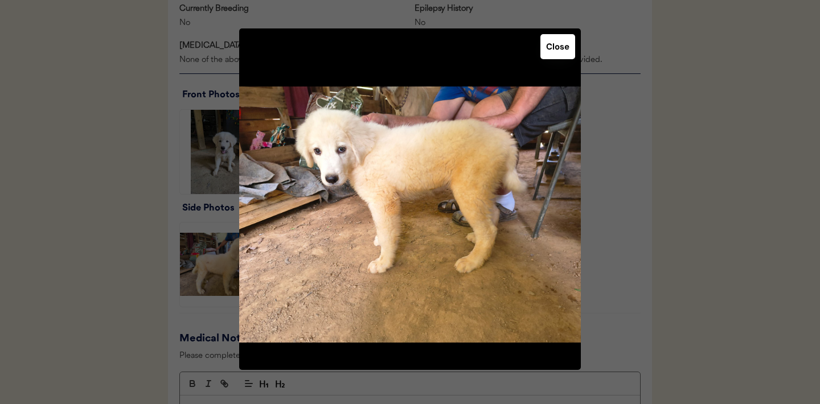
click at [554, 53] on button "Close" at bounding box center [557, 46] width 35 height 25
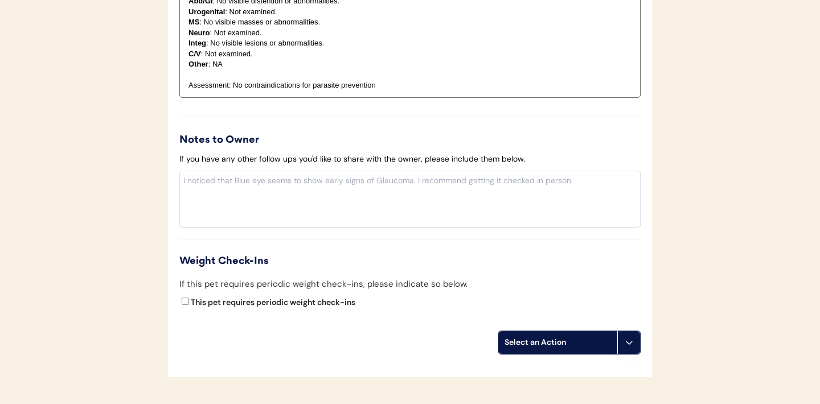
scroll to position [1225, 0]
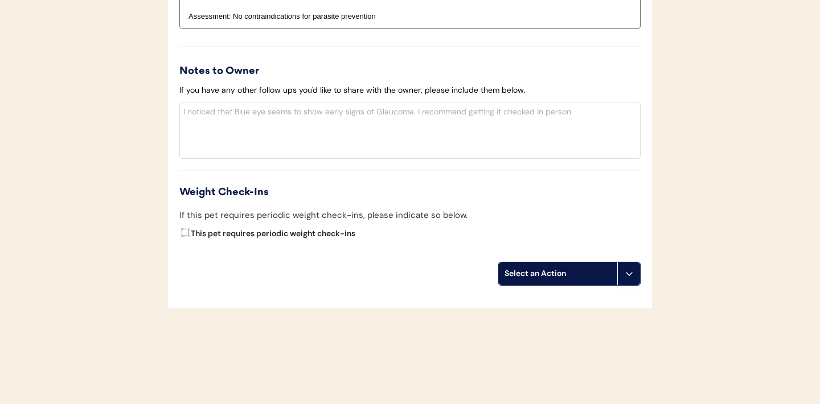
click at [185, 233] on input "This pet requires periodic weight check-ins" at bounding box center [185, 232] width 7 height 7
checkbox input "true"
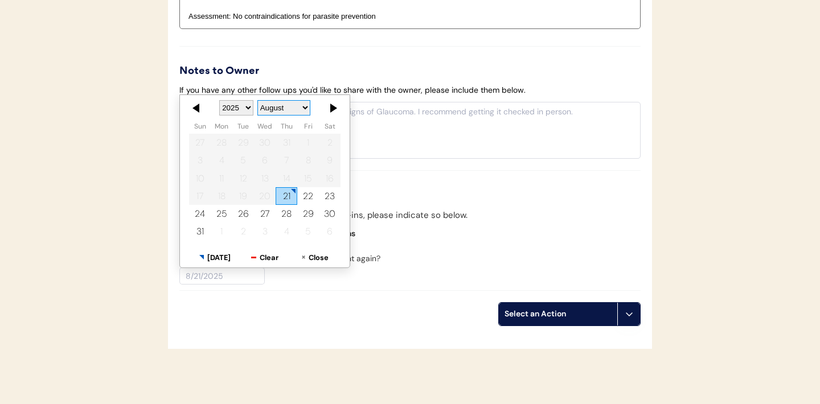
click at [305, 108] on select "January February March April May June July August September October November De…" at bounding box center [283, 107] width 53 height 15
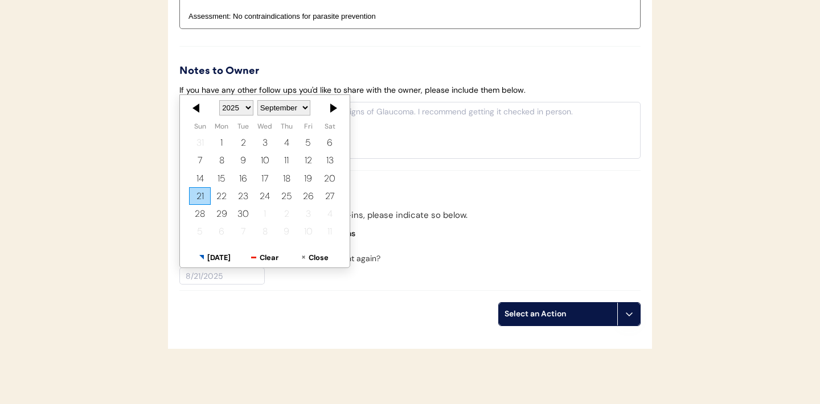
click at [203, 196] on div "21" at bounding box center [200, 196] width 22 height 18
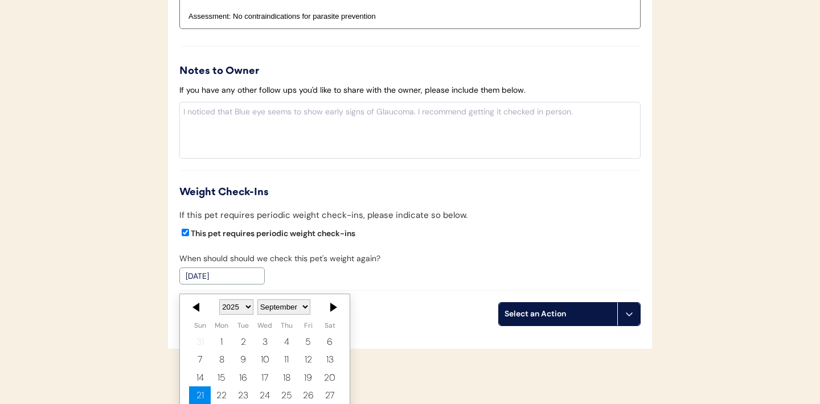
click at [200, 276] on input "9/21/2025" at bounding box center [221, 276] width 85 height 17
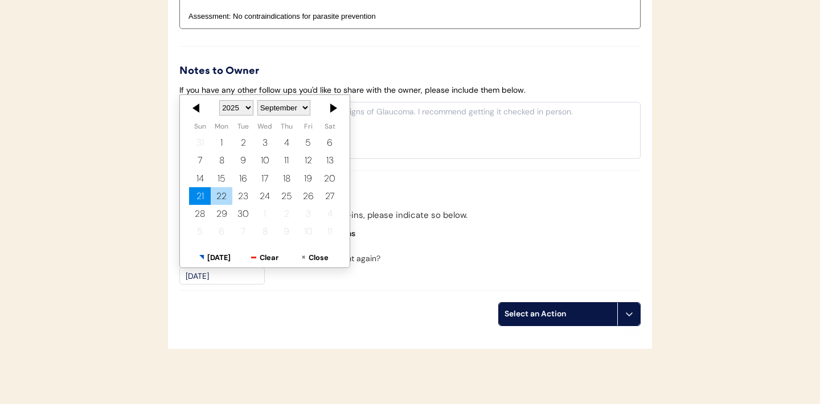
click at [222, 196] on div "22" at bounding box center [222, 196] width 22 height 18
type input "9/22/2025"
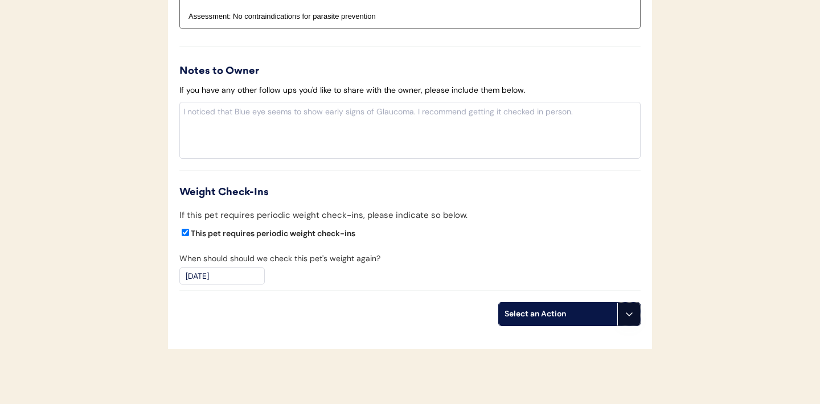
click at [629, 313] on icon at bounding box center [629, 314] width 9 height 9
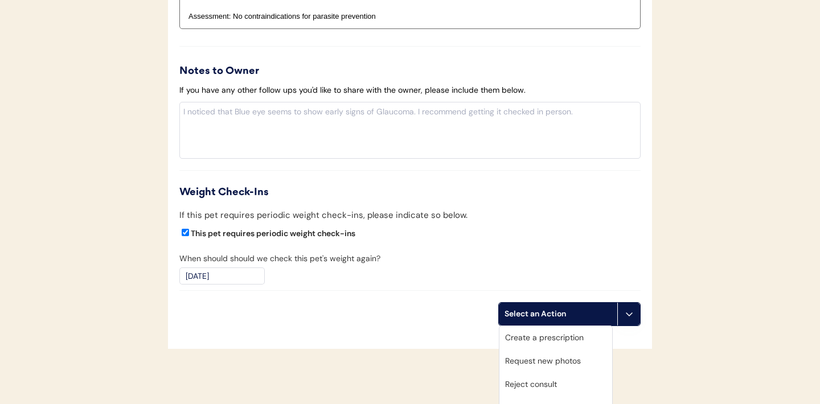
click at [550, 339] on div "Create a prescription" at bounding box center [555, 337] width 113 height 23
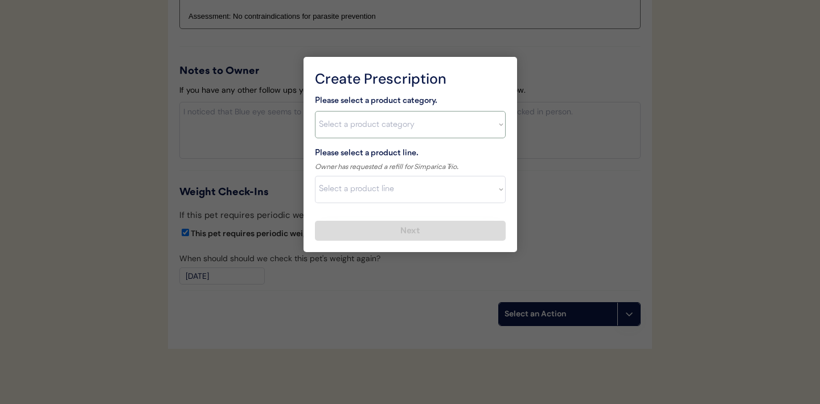
click at [496, 133] on select "Select a product category Allergies Antibiotics Anxiety Combo Parasite Preventi…" at bounding box center [410, 124] width 191 height 27
select select ""combo_parasite_prevention""
click at [457, 185] on select "Select a product line" at bounding box center [410, 189] width 191 height 27
click at [478, 126] on select "Select a product category Allergies Antibiotics Anxiety Combo Parasite Preventi…" at bounding box center [410, 124] width 191 height 27
click at [496, 198] on select "Select a product line Advantage Multi for Dogs Credelio Quattro NexGard Plus Ne…" at bounding box center [410, 189] width 191 height 27
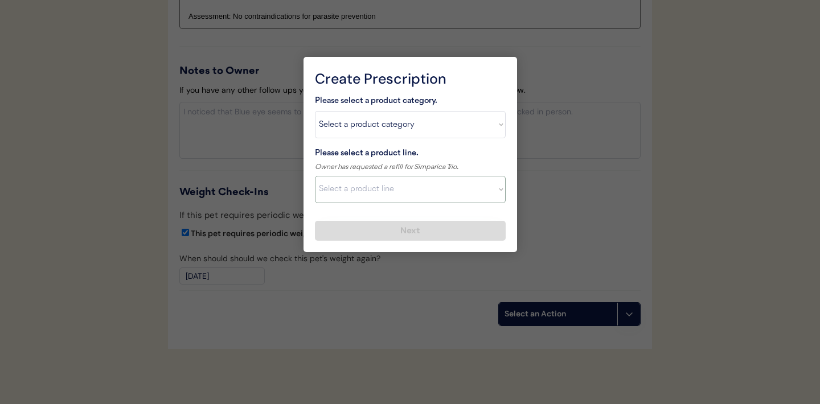
select select ""Simparica Trio""
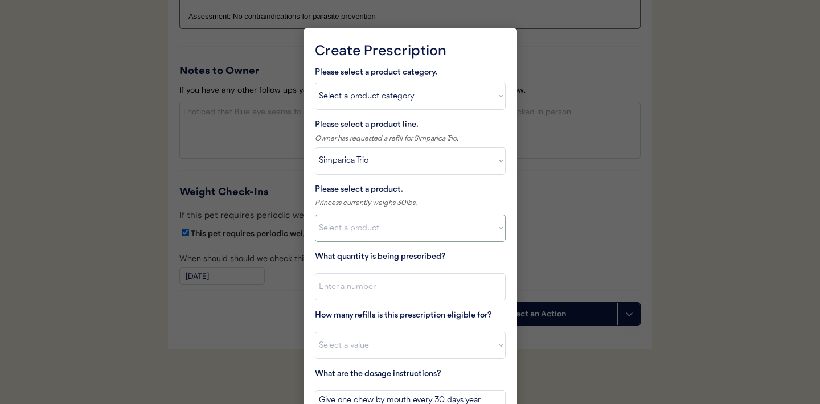
click at [474, 226] on select "Select a product Simparica Trio, 2.8 - 5.5lbs Simparica Trio, 5.6 - 11lbs Simpa…" at bounding box center [410, 228] width 191 height 27
select select ""1348695171700984260__LOOKUP__1704773707524x107284382987270270""
click at [400, 286] on input "input" at bounding box center [410, 286] width 191 height 27
type input "1"
click at [372, 355] on select "Select a value 0 1 2 3 4 5 6 7 8 10 11" at bounding box center [410, 345] width 191 height 27
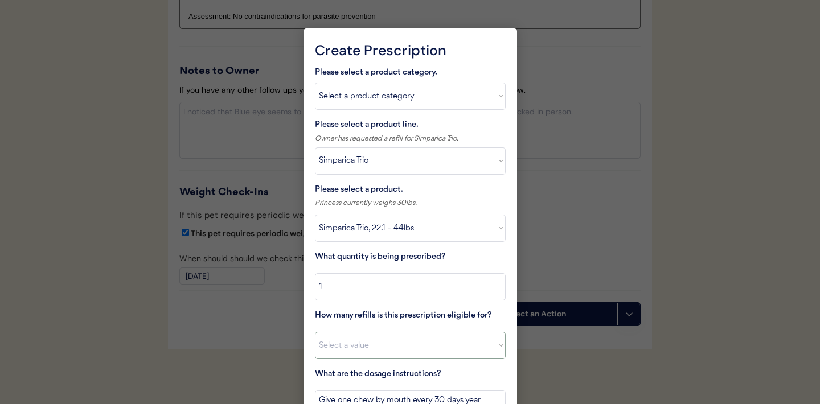
select select "0"
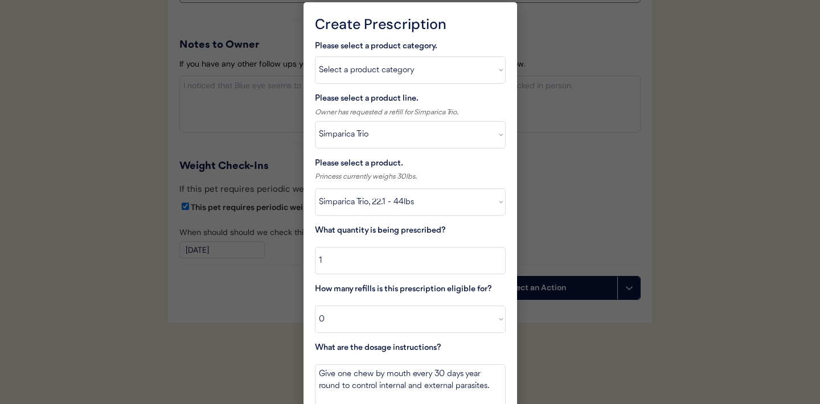
scroll to position [1303, 0]
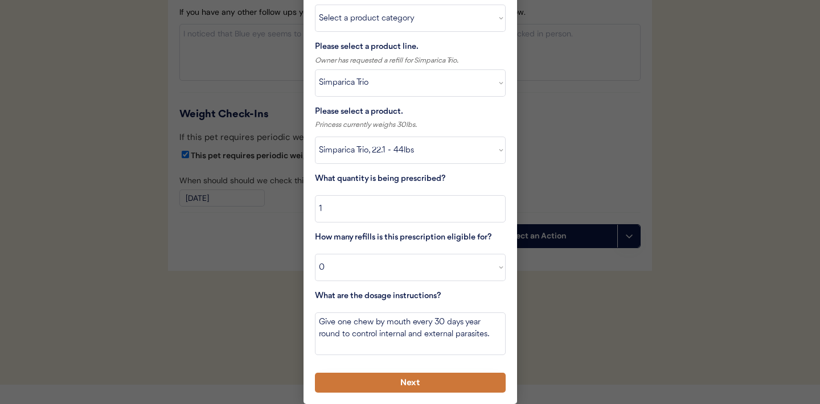
click at [393, 380] on button "Next" at bounding box center [410, 383] width 191 height 20
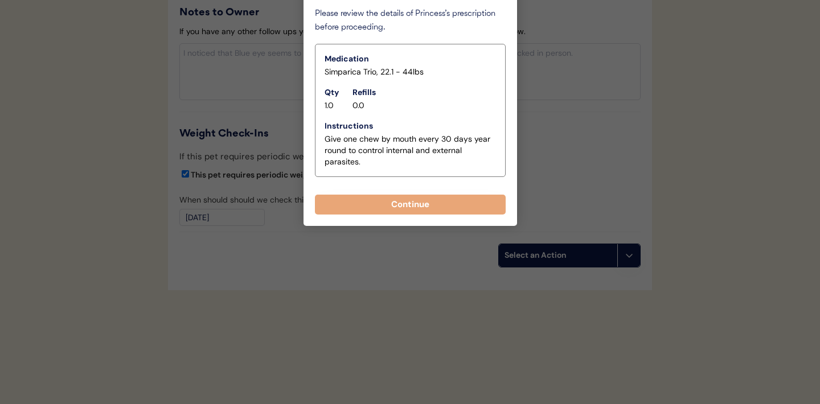
scroll to position [1284, 0]
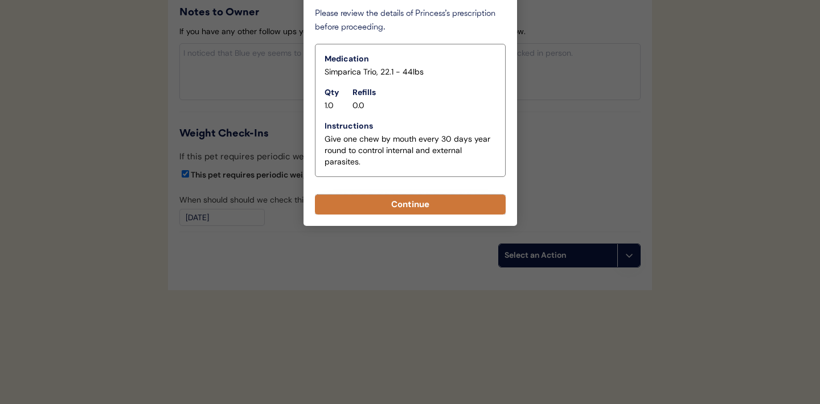
click at [415, 210] on button "Continue" at bounding box center [410, 205] width 191 height 20
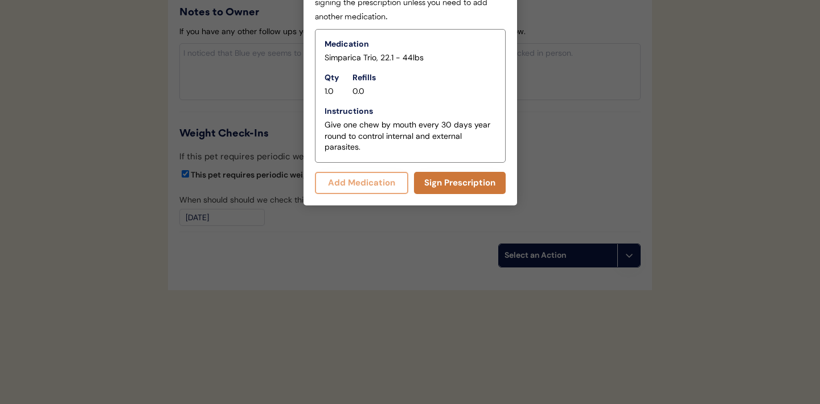
click at [454, 179] on button "Sign Prescription" at bounding box center [460, 183] width 92 height 22
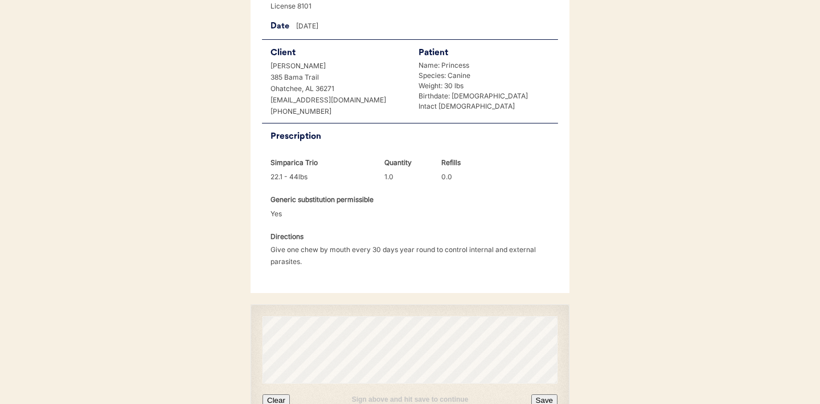
scroll to position [282, 0]
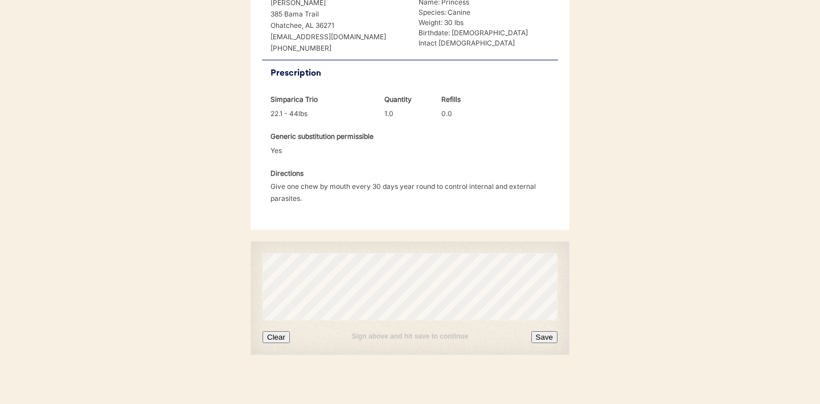
click at [285, 337] on button "Clear" at bounding box center [276, 337] width 27 height 12
click at [279, 343] on div "Sign above and hit save to continue Clear Save" at bounding box center [410, 298] width 319 height 114
click at [279, 336] on button "Clear" at bounding box center [276, 337] width 27 height 12
click at [288, 335] on button "Clear" at bounding box center [276, 337] width 27 height 12
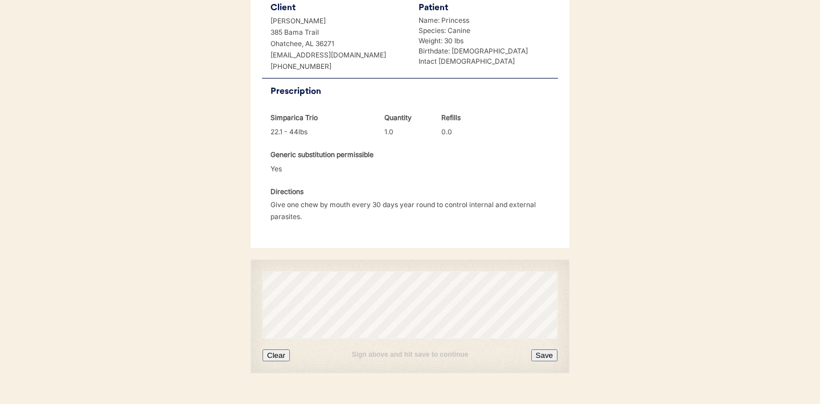
scroll to position [293, 0]
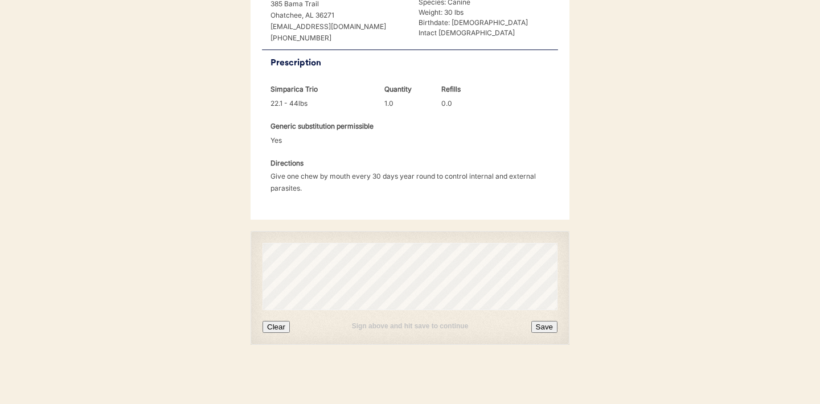
click at [546, 326] on button "Save" at bounding box center [544, 327] width 26 height 12
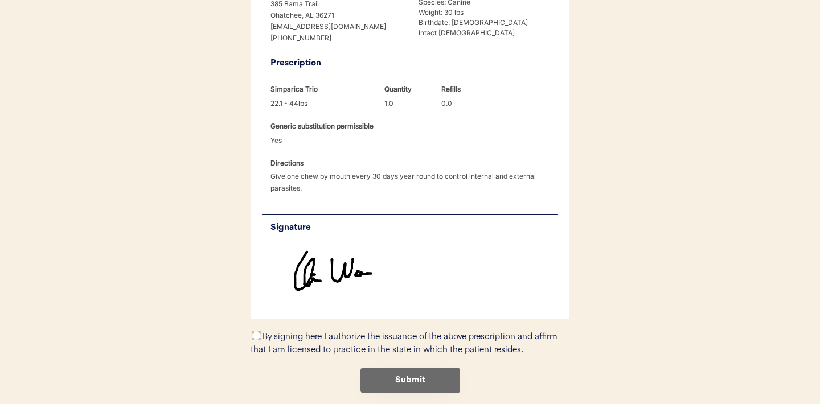
click at [253, 337] on input "By signing here I authorize the issuance of the above prescription and affirm t…" at bounding box center [256, 335] width 7 height 7
checkbox input "true"
click at [392, 386] on button "Submit" at bounding box center [411, 381] width 100 height 26
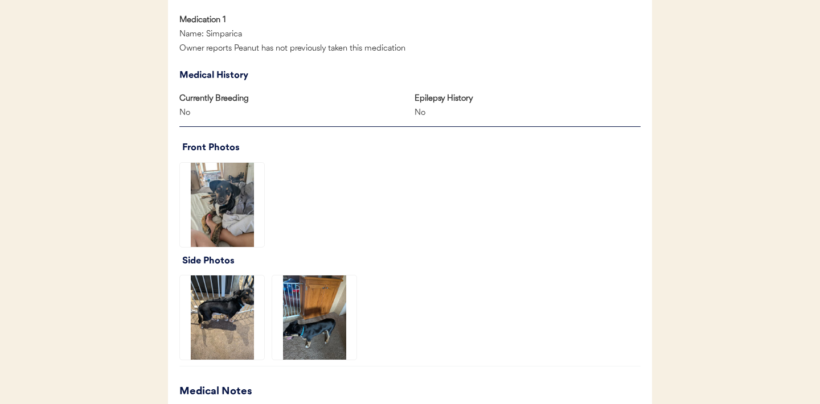
scroll to position [622, 0]
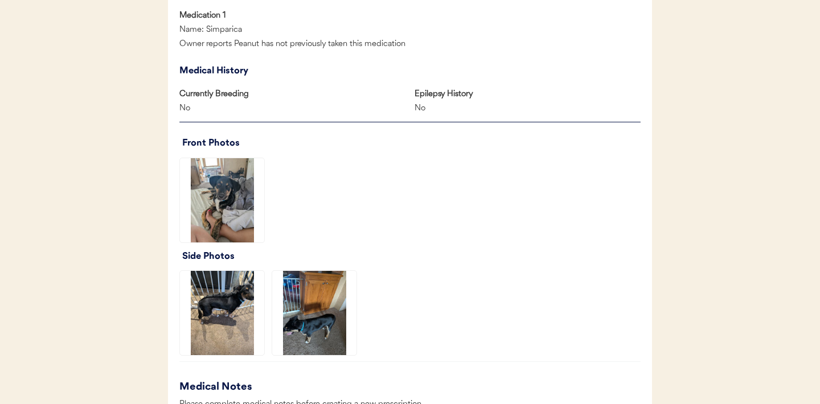
click at [234, 206] on img at bounding box center [222, 200] width 84 height 84
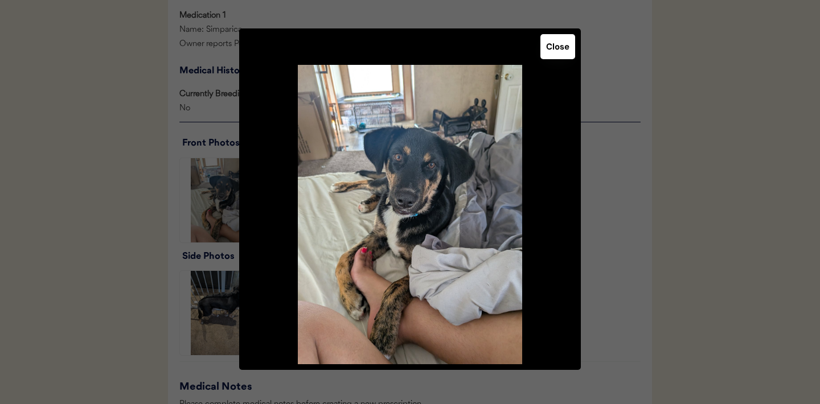
click at [556, 54] on button "Close" at bounding box center [557, 46] width 35 height 25
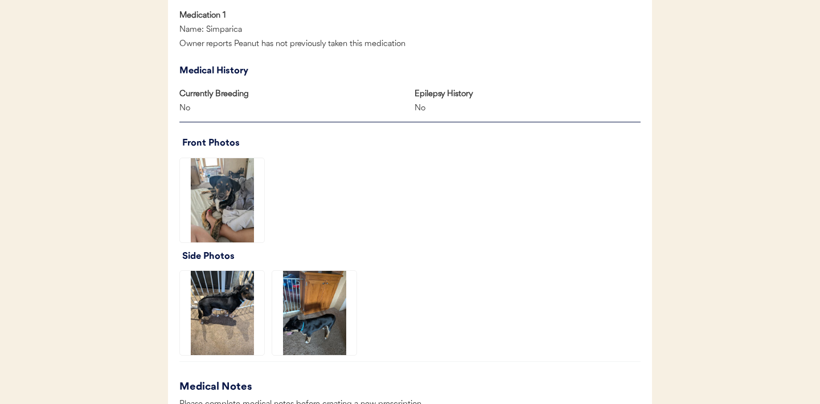
click at [235, 322] on img at bounding box center [222, 313] width 84 height 84
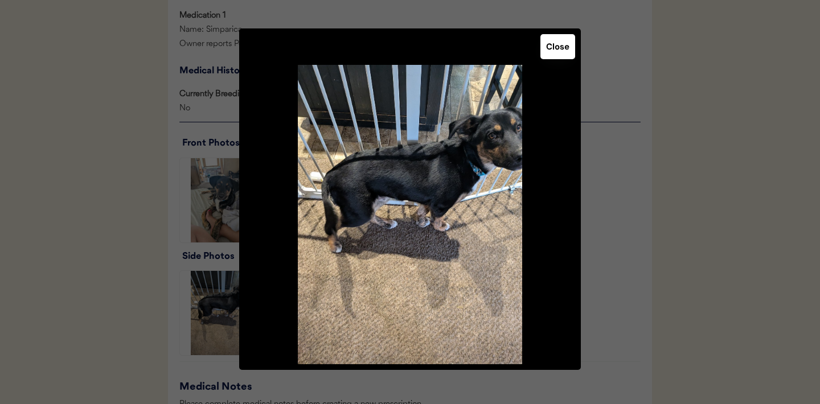
click at [554, 55] on button "Close" at bounding box center [557, 46] width 35 height 25
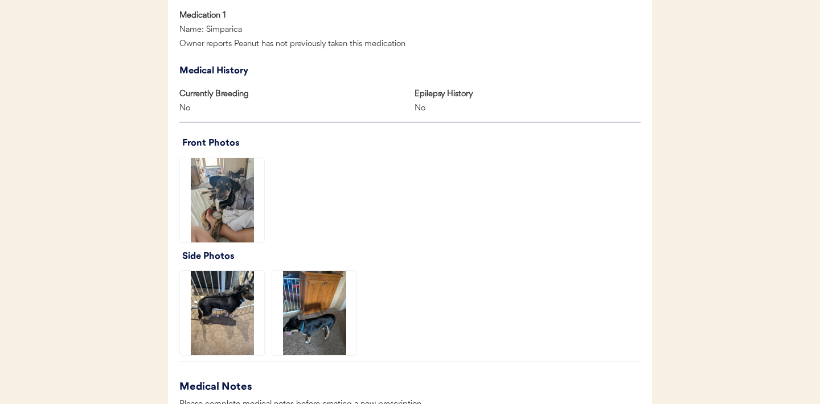
click at [318, 335] on img at bounding box center [314, 313] width 84 height 84
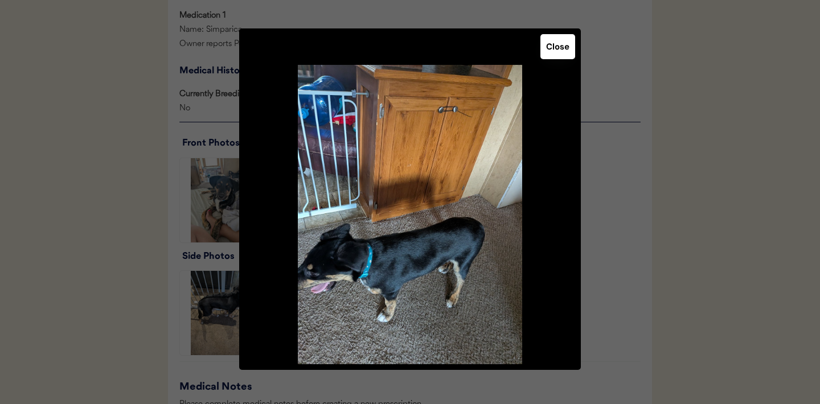
click at [556, 49] on button "Close" at bounding box center [557, 46] width 35 height 25
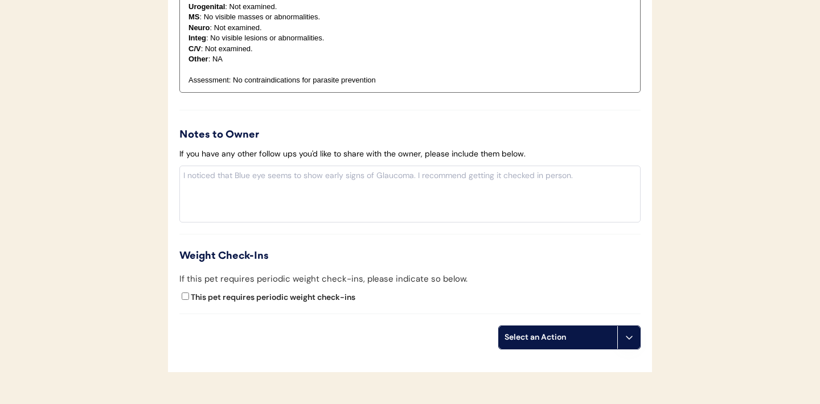
scroll to position [1206, 0]
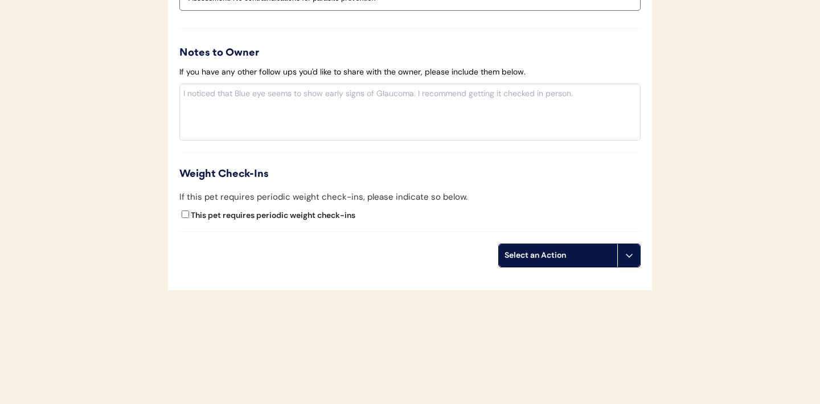
click at [185, 216] on input "This pet requires periodic weight check-ins" at bounding box center [185, 214] width 7 height 7
checkbox input "true"
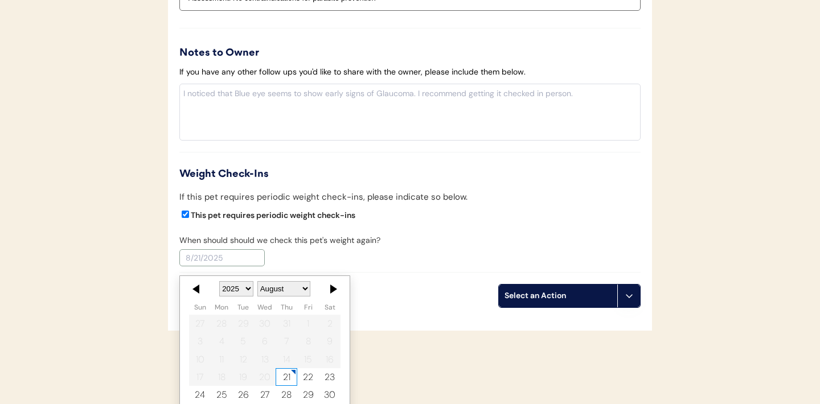
click at [222, 258] on input "text" at bounding box center [221, 257] width 85 height 17
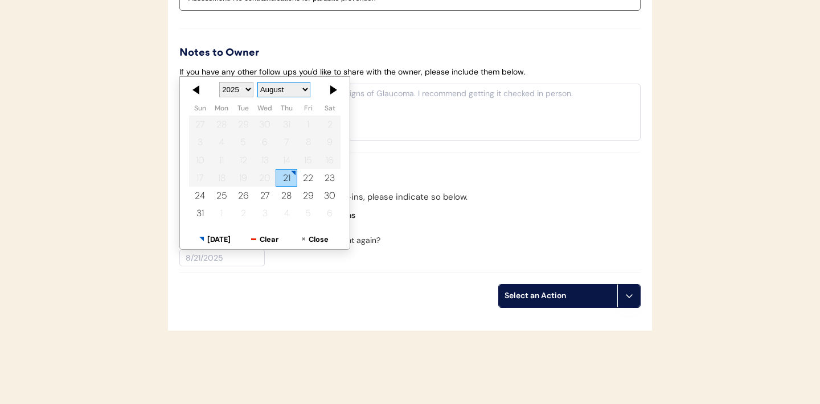
click at [301, 86] on select "January February March April May June July August September October November De…" at bounding box center [283, 89] width 53 height 15
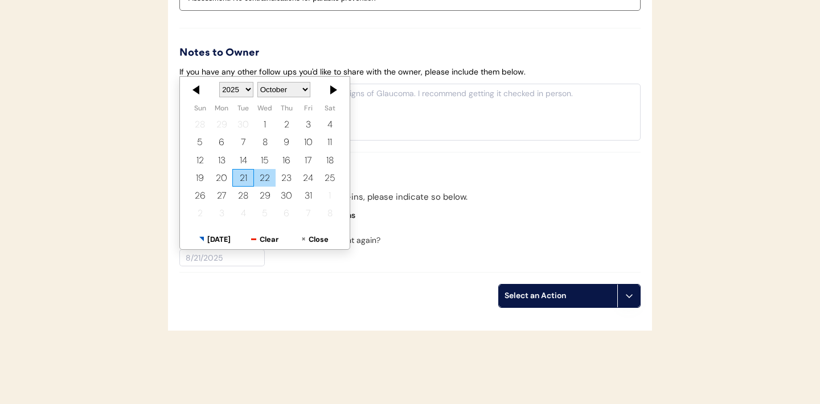
click at [265, 181] on div "22" at bounding box center [265, 178] width 22 height 18
type input "[DATE]"
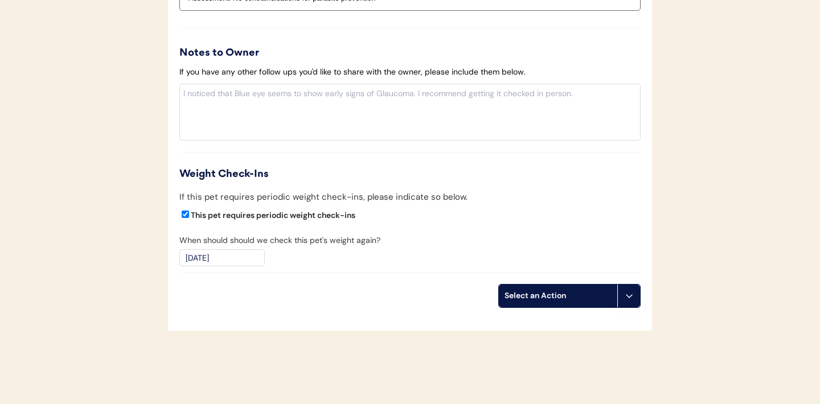
click at [632, 295] on use at bounding box center [629, 296] width 9 height 9
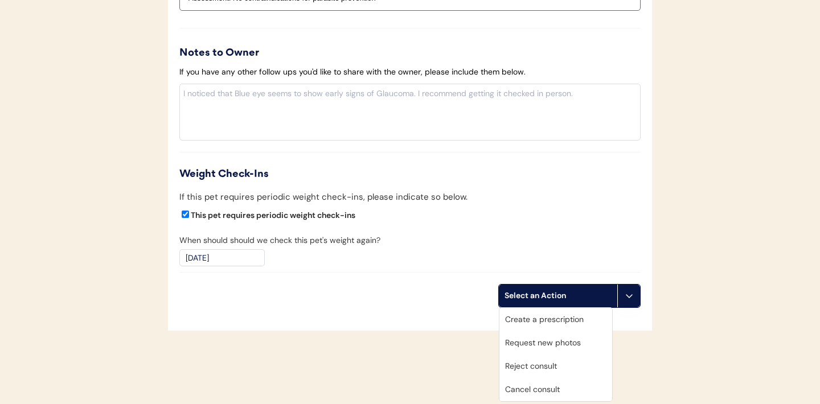
click at [558, 318] on div "Create a prescription" at bounding box center [555, 319] width 113 height 23
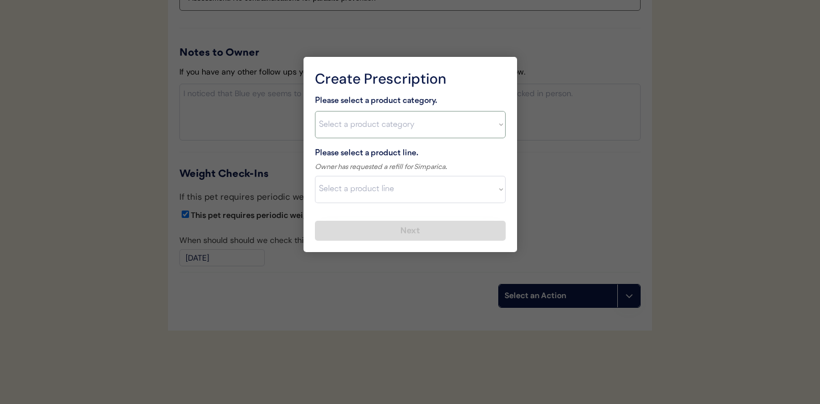
click at [496, 128] on select "Select a product category Allergies Antibiotics Anxiety Combo Parasite Preventi…" at bounding box center [410, 124] width 191 height 27
select select ""flea___tick""
click at [441, 191] on select "Select a product line" at bounding box center [410, 189] width 191 height 27
click at [491, 134] on select "Select a product category Allergies Antibiotics Anxiety Combo Parasite Preventi…" at bounding box center [410, 124] width 191 height 27
click at [484, 183] on select "Select a product line Advantix II Bravecto 1 Month Bravecto 1 Month (3 Month) B…" at bounding box center [410, 189] width 191 height 27
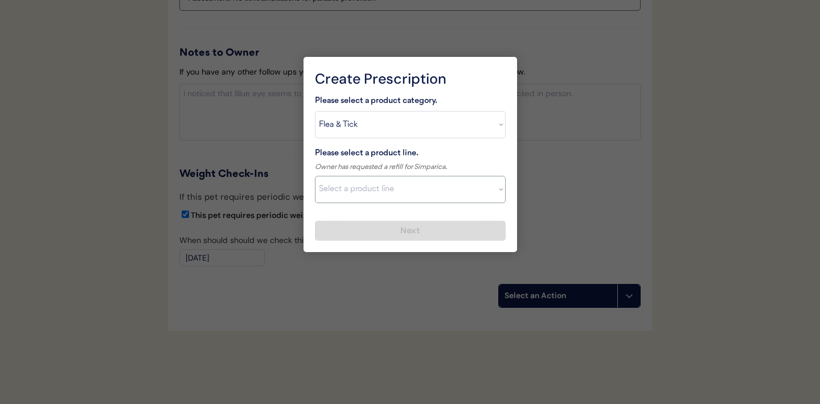
select select ""Simparica""
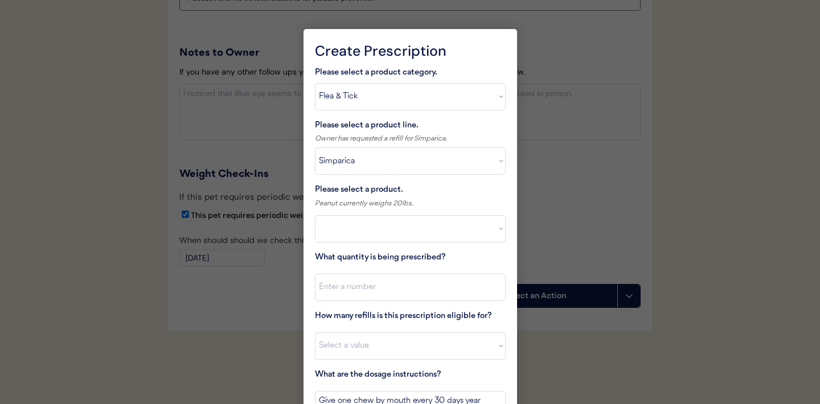
select select ""PLACEHOLDER_1427118222253""
click at [478, 234] on select "Select a product Simparica, 2.8-5.5lbs Simparica, 5.6-11lbs Simparica, 11.1-22l…" at bounding box center [410, 228] width 191 height 27
click at [489, 159] on select "Select a product line Advantix II Bravecto 1 Month Bravecto 1 Month (3 Month) B…" at bounding box center [410, 161] width 191 height 27
click at [484, 227] on select "Select a product NexGard, 4 - 10lbs NexGard, 10.1 - 24lbs NexGard, 24.1 - 60lbs…" at bounding box center [410, 228] width 191 height 27
click at [493, 167] on select "Select a product line Advantix II Bravecto 1 Month Bravecto 1 Month (3 Month) B…" at bounding box center [410, 161] width 191 height 27
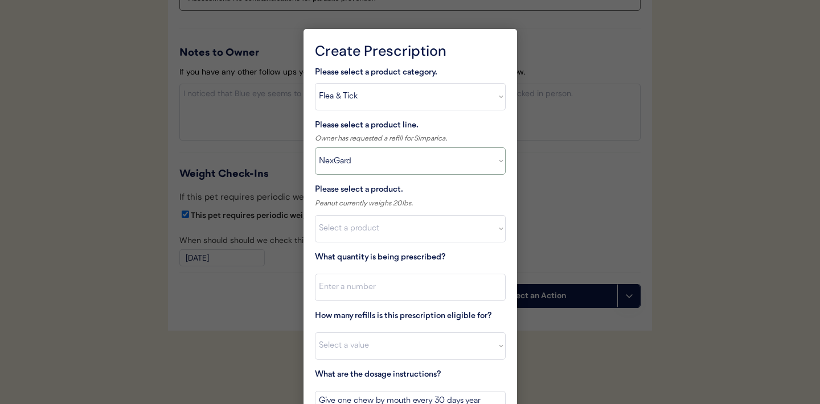
select select ""Simparica""
click at [489, 238] on select "Select a product Simparica, 2.8-5.5lbs Simparica, 5.6-11lbs Simparica, 11.1-22l…" at bounding box center [410, 228] width 191 height 27
select select ""1348695171700984260__LOOKUP__1717347022032x788940231482154800""
click at [264, 288] on div at bounding box center [410, 202] width 820 height 404
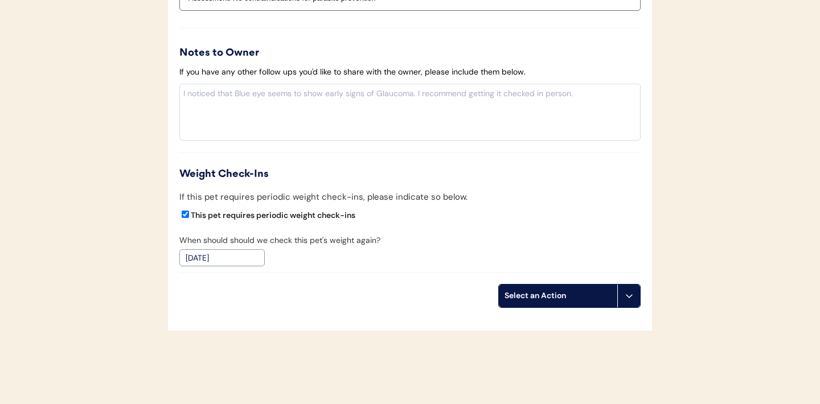
click at [210, 259] on input "10/22/2025" at bounding box center [221, 257] width 85 height 17
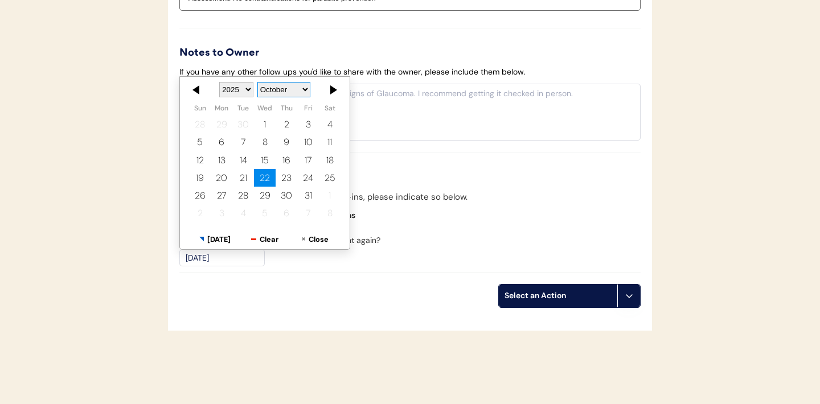
click at [300, 93] on select "January February March April May June July August September October November De…" at bounding box center [283, 89] width 53 height 15
click at [222, 179] on div "22" at bounding box center [222, 178] width 22 height 18
type input "9/22/2025"
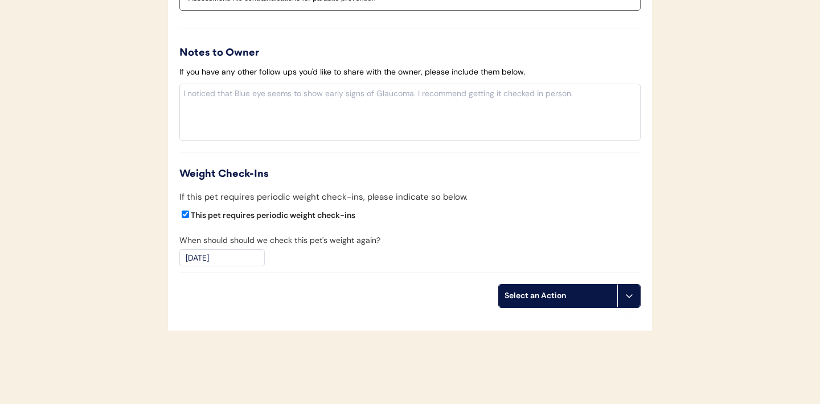
click at [628, 293] on icon at bounding box center [629, 296] width 9 height 9
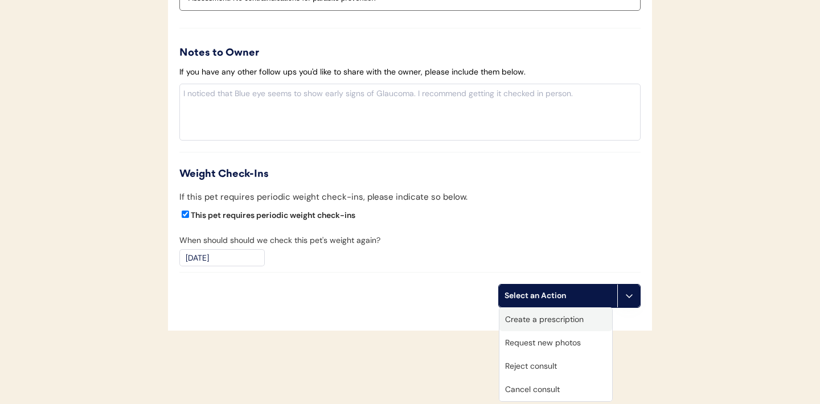
click at [539, 320] on div "Create a prescription" at bounding box center [555, 319] width 113 height 23
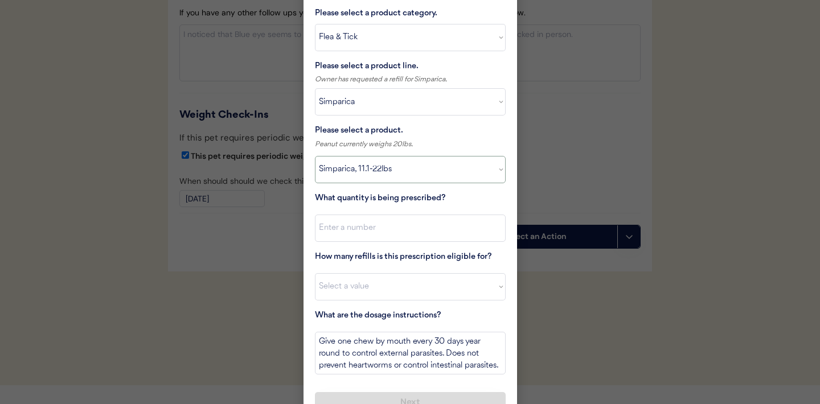
scroll to position [1284, 0]
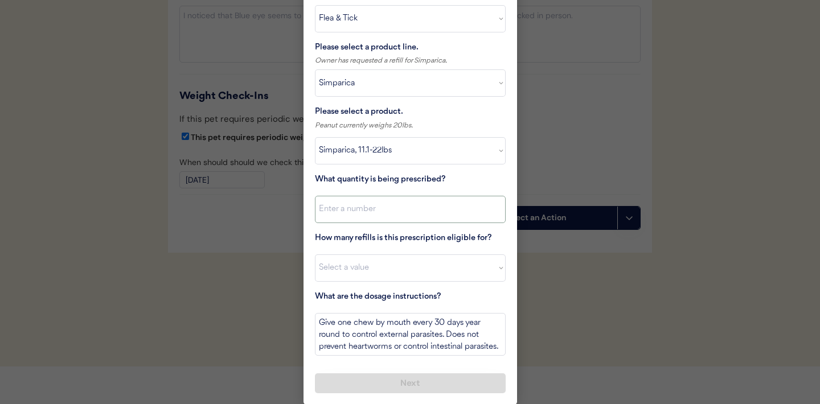
click at [402, 213] on input "input" at bounding box center [410, 209] width 191 height 27
type input "1"
click at [375, 259] on select "Select a value 0 1 2 3 4 5 6 7 8 10 11" at bounding box center [410, 268] width 191 height 27
select select "0"
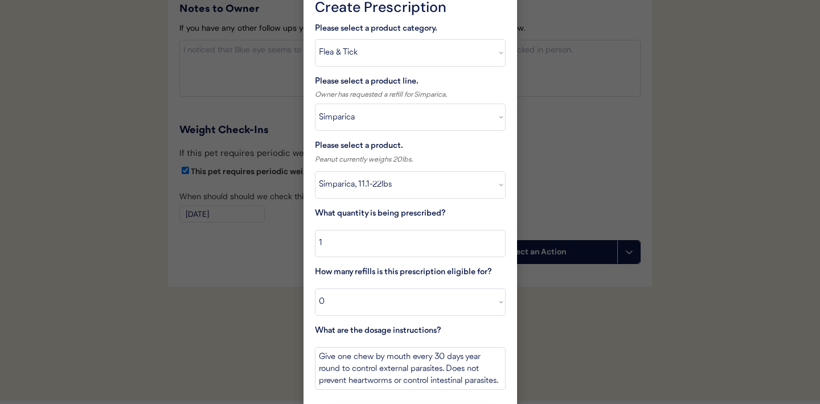
scroll to position [1245, 0]
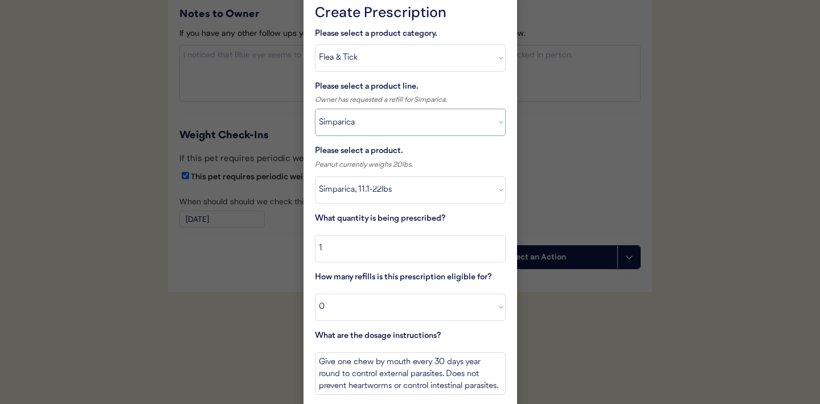
click at [488, 125] on select "Select a product line Advantix II Bravecto 1 Month Bravecto 1 Month (3 Month) B…" at bounding box center [410, 122] width 191 height 27
click at [273, 122] on div at bounding box center [410, 202] width 820 height 404
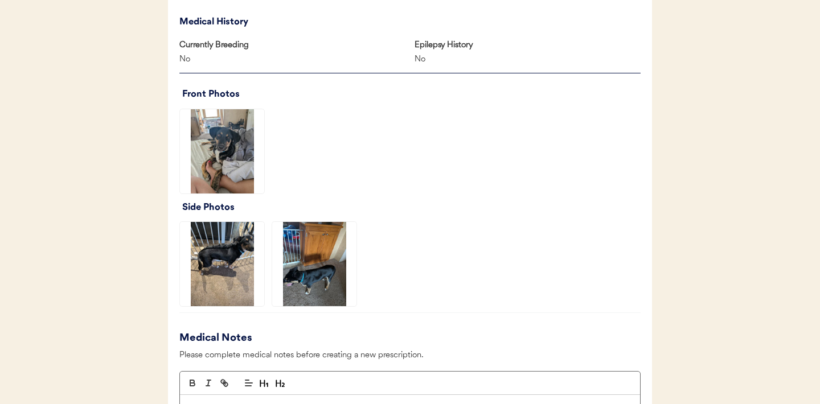
scroll to position [628, 0]
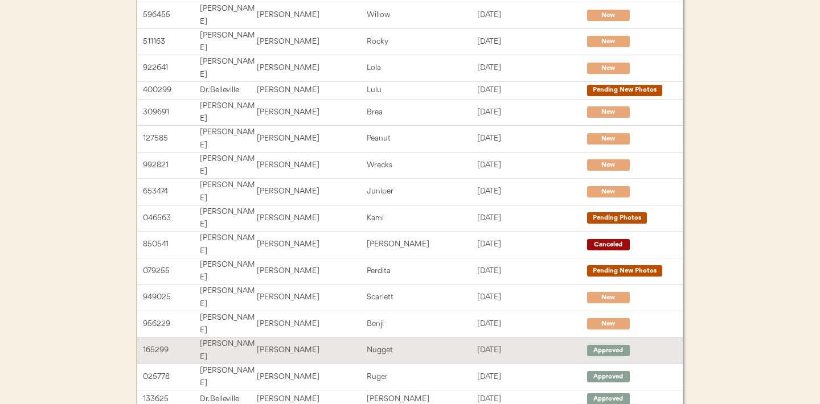
scroll to position [236, 0]
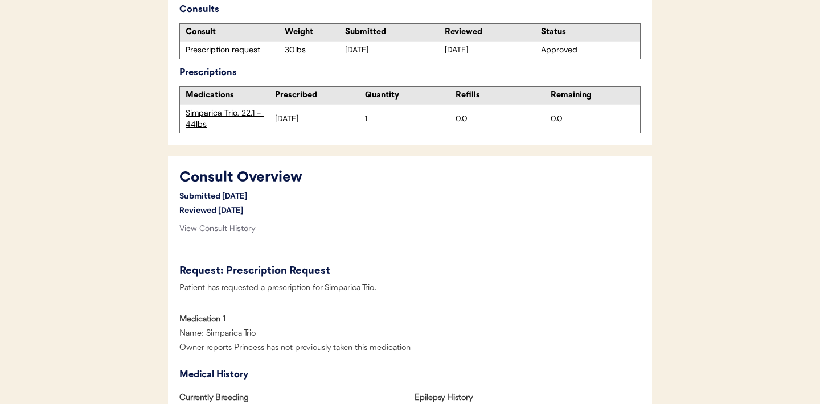
scroll to position [367, 0]
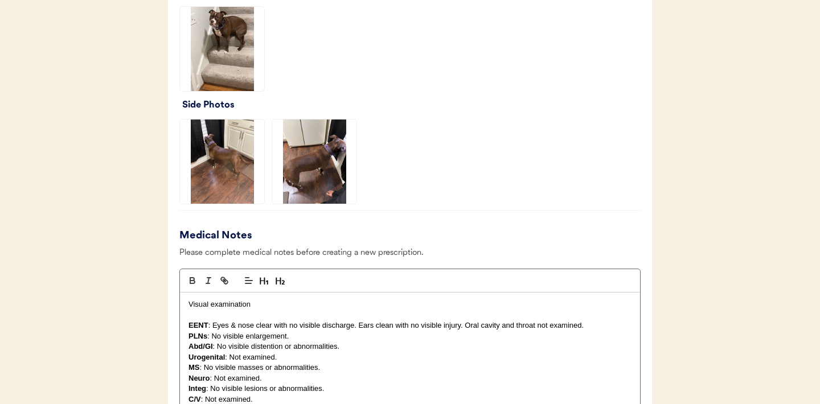
scroll to position [852, 0]
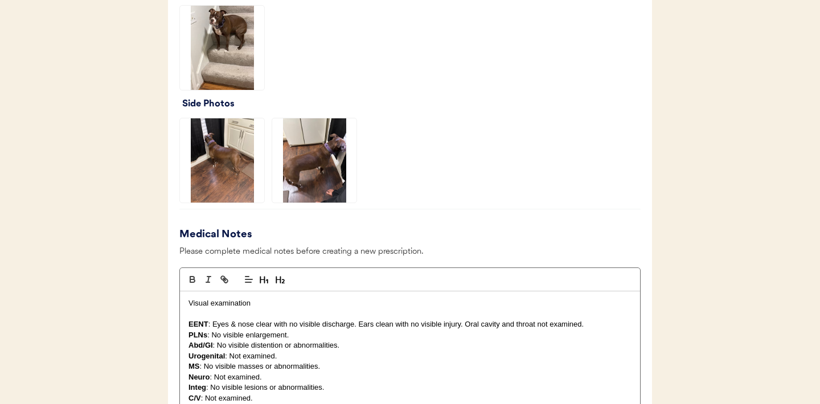
click at [211, 38] on img at bounding box center [222, 48] width 84 height 84
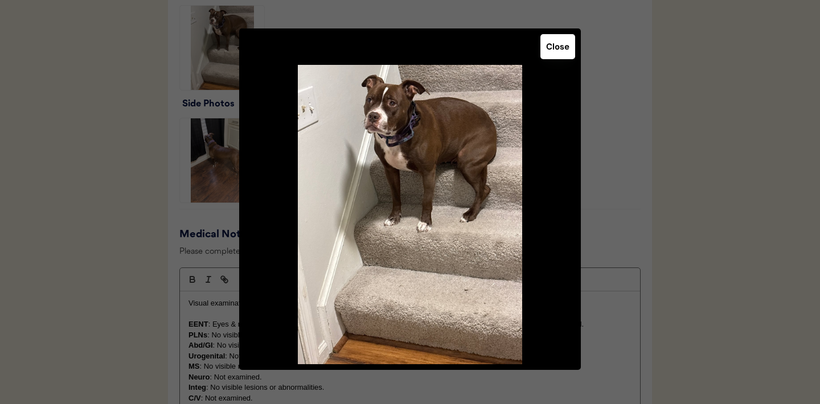
click at [555, 55] on button "Close" at bounding box center [557, 46] width 35 height 25
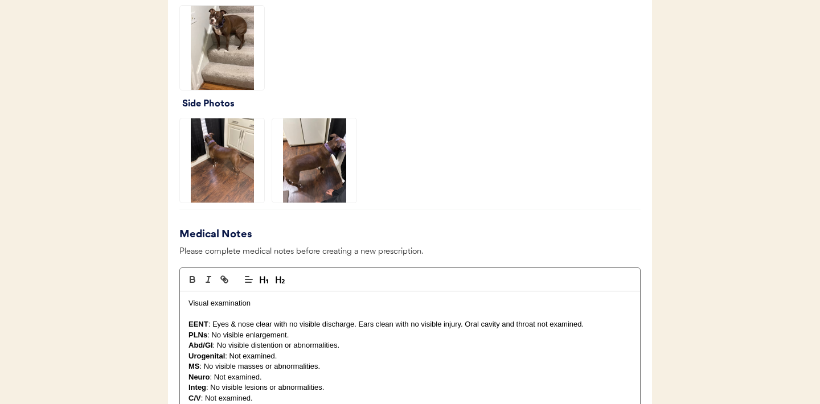
click at [222, 169] on img at bounding box center [222, 160] width 84 height 84
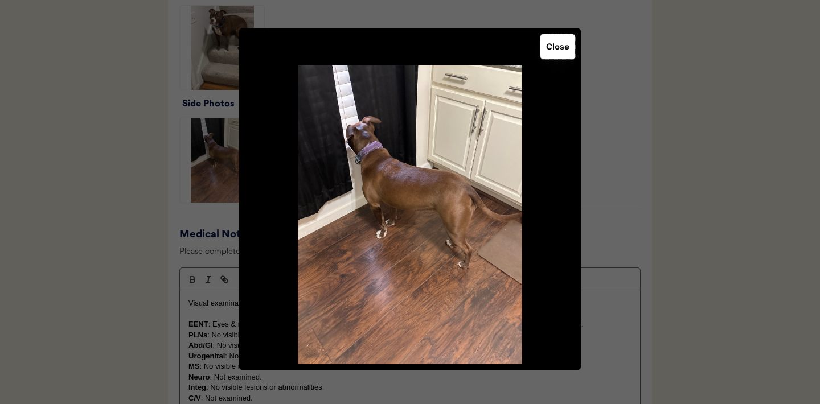
click at [549, 54] on button "Close" at bounding box center [557, 46] width 35 height 25
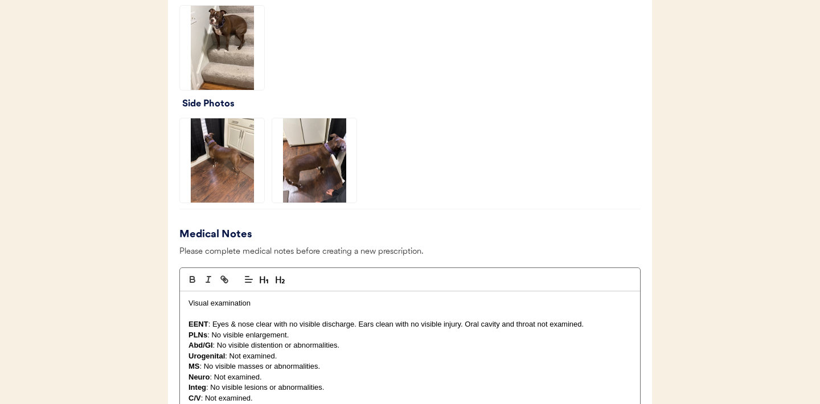
click at [310, 180] on img at bounding box center [314, 160] width 84 height 84
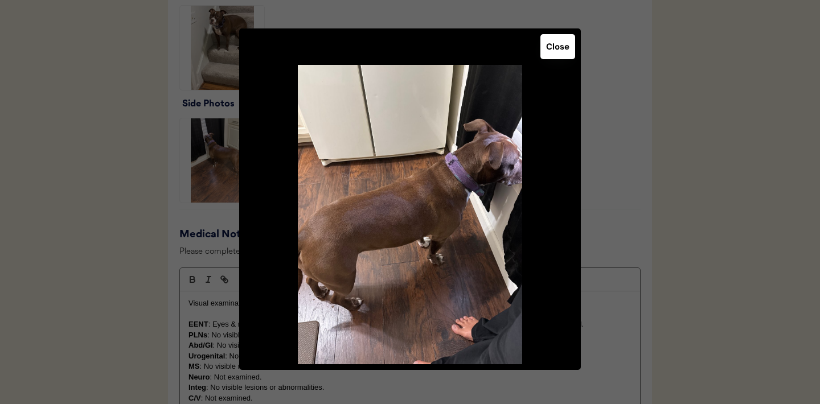
click at [561, 45] on button "Close" at bounding box center [557, 46] width 35 height 25
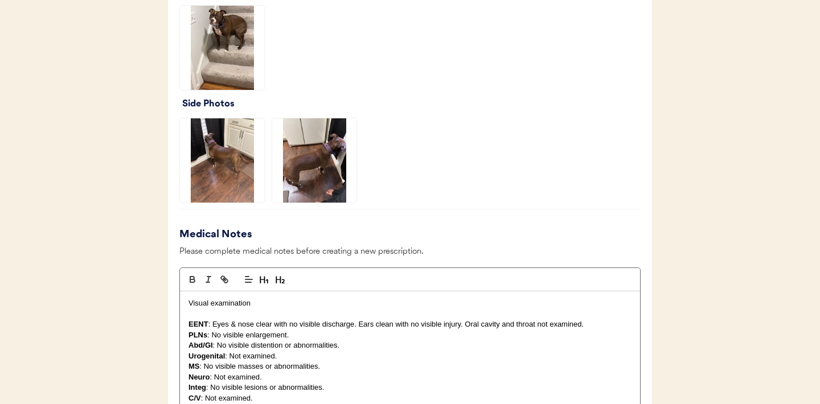
click at [254, 196] on img at bounding box center [222, 160] width 84 height 84
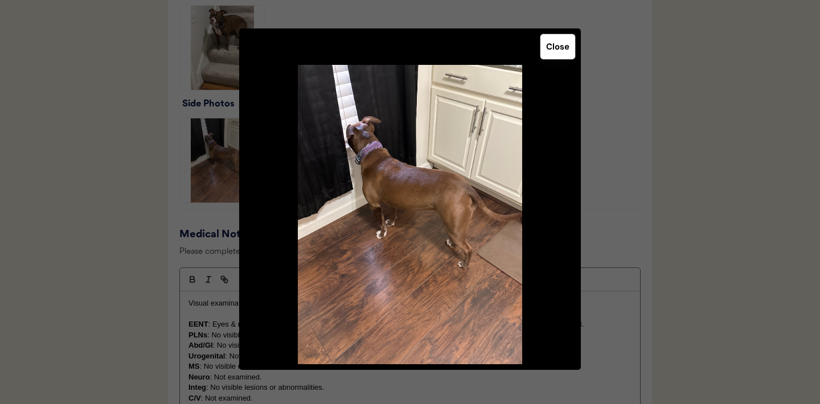
click at [558, 54] on button "Close" at bounding box center [557, 46] width 35 height 25
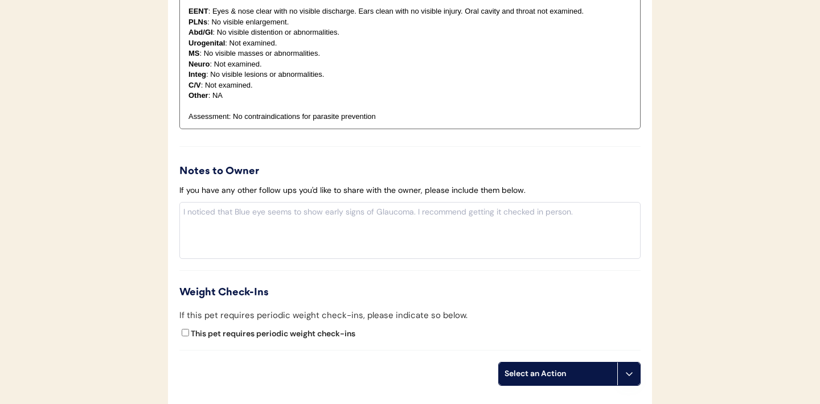
scroll to position [1215, 0]
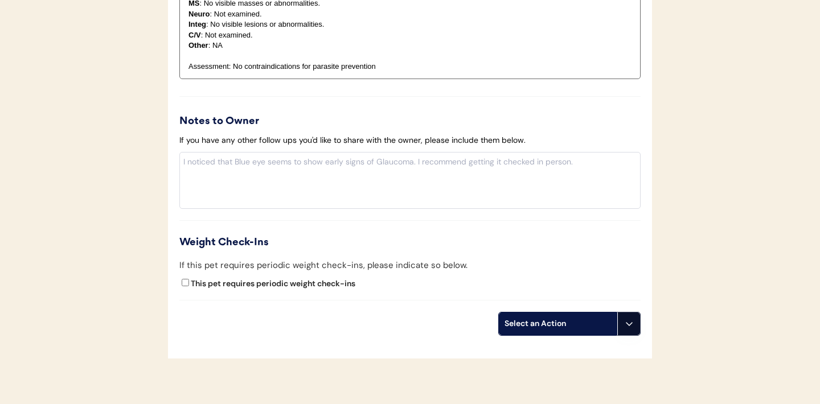
click at [625, 325] on icon at bounding box center [629, 324] width 9 height 9
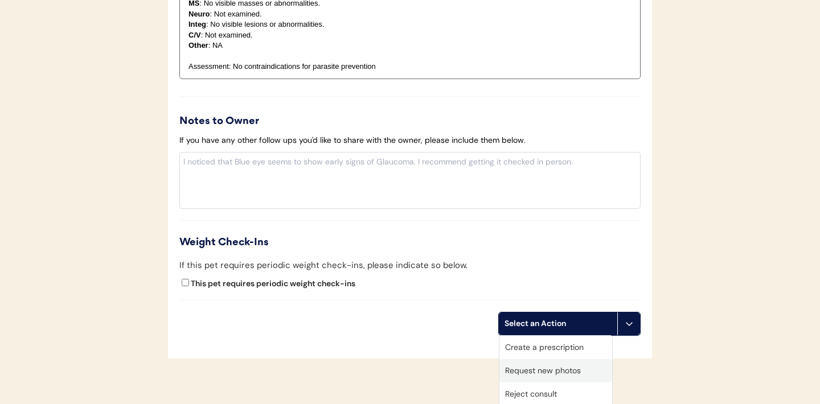
click at [525, 369] on div "Request new photos" at bounding box center [555, 370] width 113 height 23
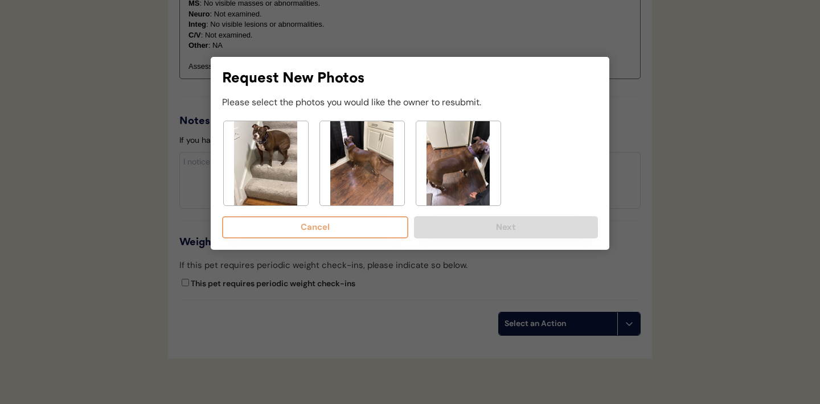
click at [273, 164] on img at bounding box center [266, 163] width 84 height 84
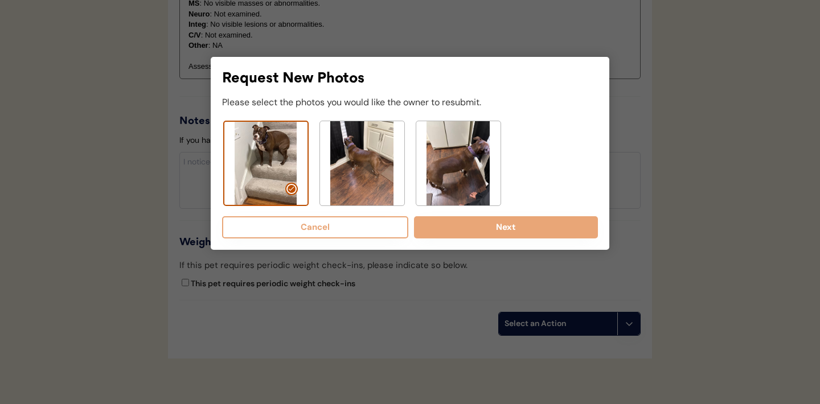
click at [472, 164] on img at bounding box center [458, 163] width 84 height 84
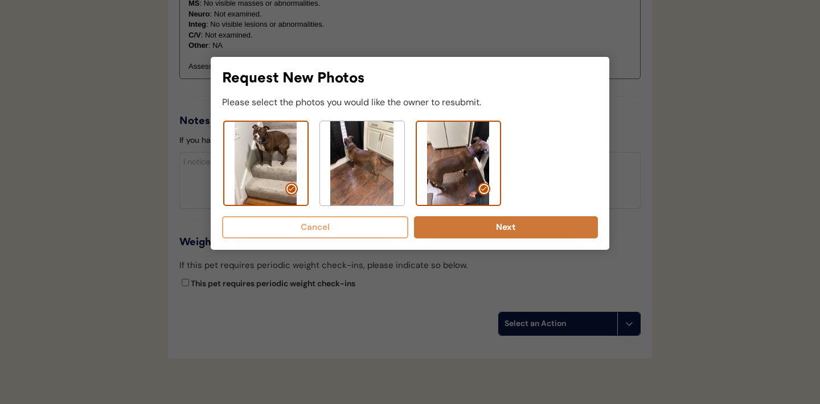
click at [496, 230] on button "Next" at bounding box center [506, 227] width 184 height 22
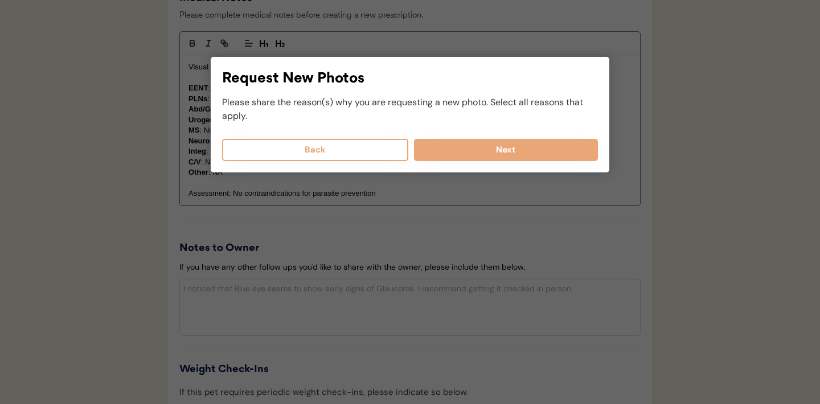
scroll to position [1060, 0]
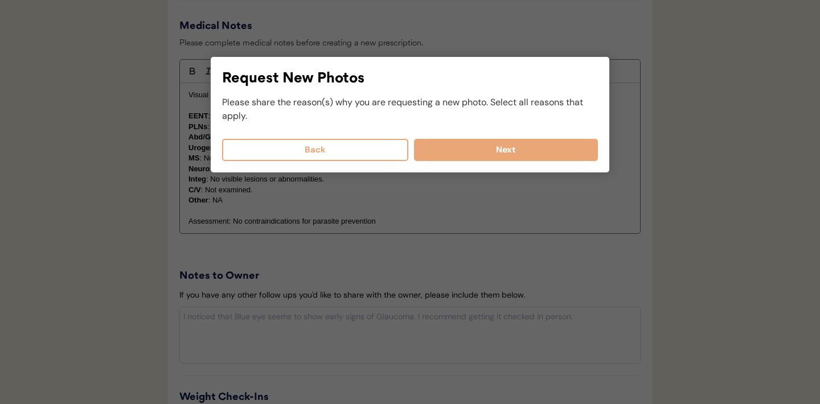
select select
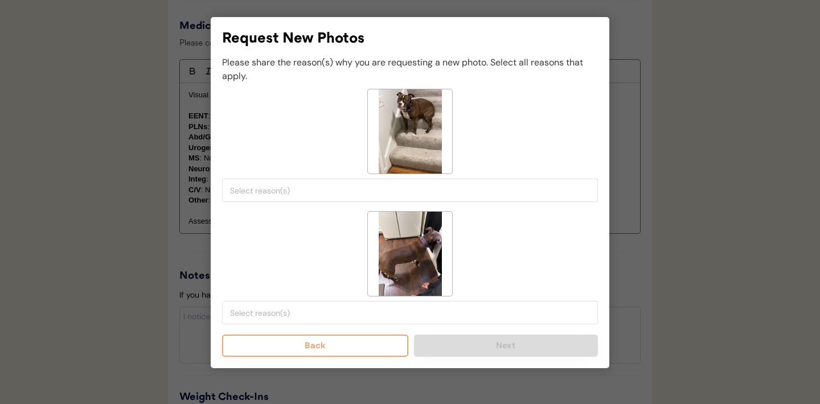
click at [351, 189] on input "search" at bounding box center [413, 191] width 366 height 10
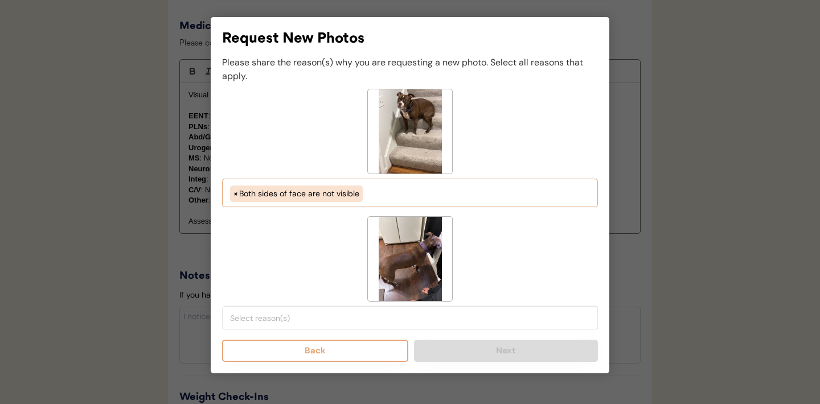
scroll to position [10, 0]
select select "both_sides_of_face_are_not_visible"
click at [387, 318] on input "search" at bounding box center [413, 318] width 366 height 10
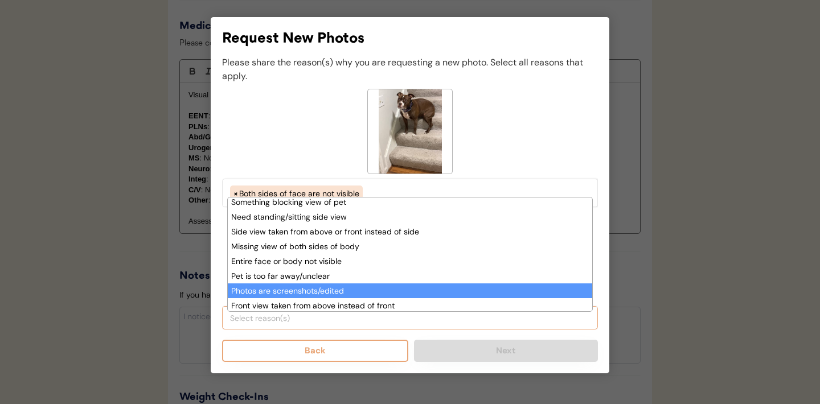
scroll to position [75, 0]
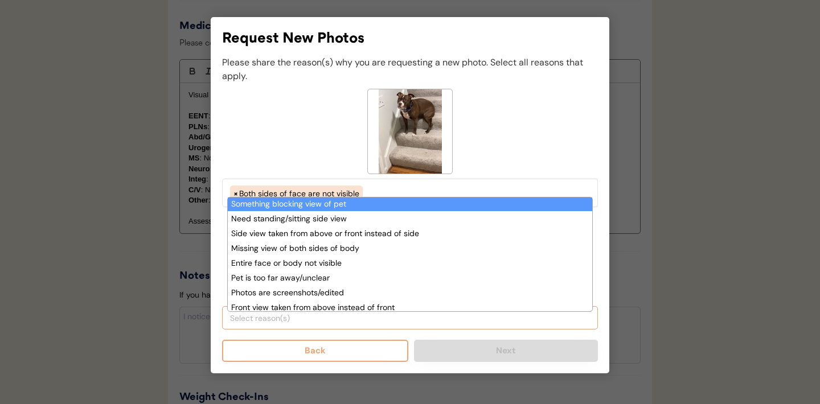
click at [322, 127] on div "< --- Select Reasons --- > Both sides of face are not visible Poor lighting/vis…" at bounding box center [410, 148] width 376 height 118
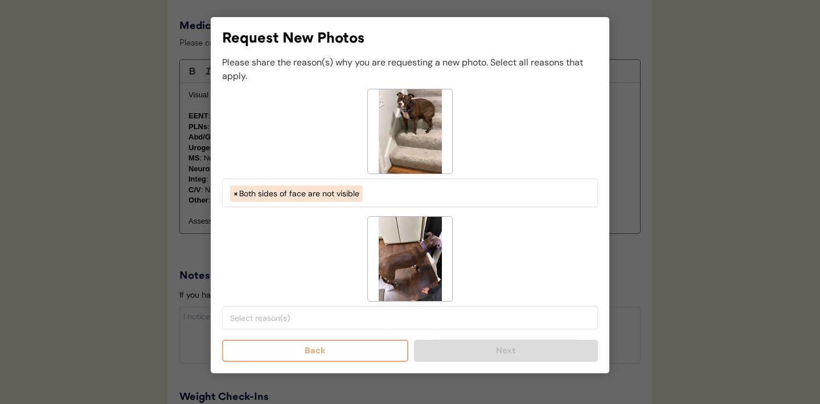
click at [358, 311] on li at bounding box center [410, 317] width 360 height 14
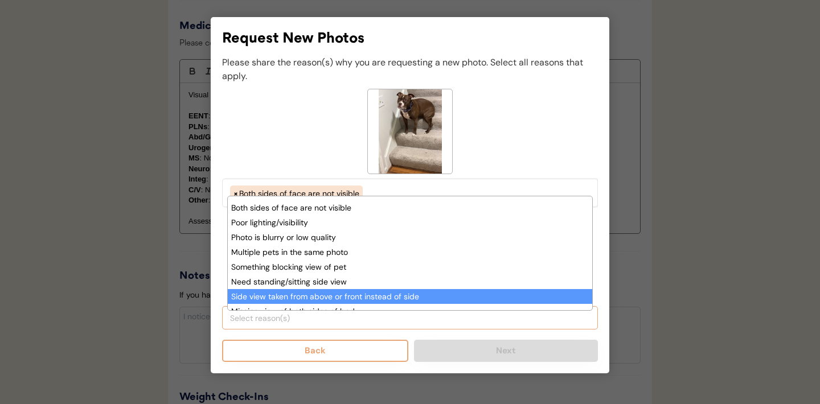
scroll to position [68, 0]
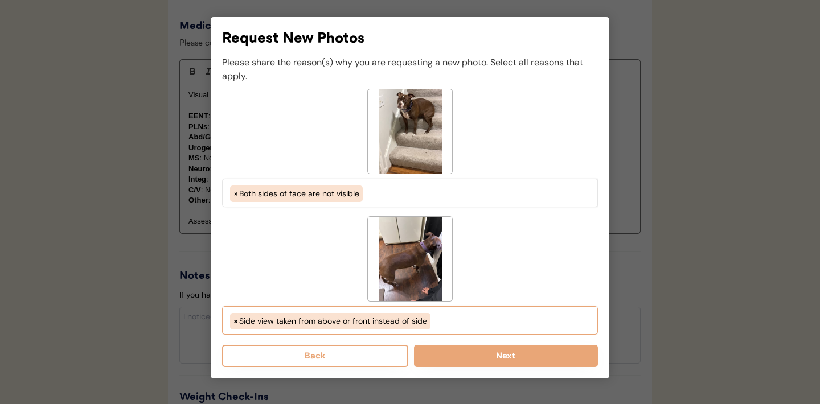
select select "side_view_taken_from_above_instead_of_side"
click at [472, 359] on button "Next" at bounding box center [506, 356] width 184 height 22
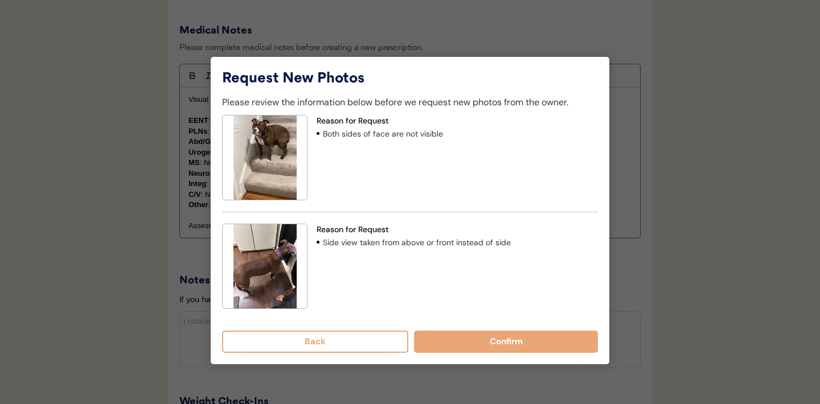
scroll to position [1035, 0]
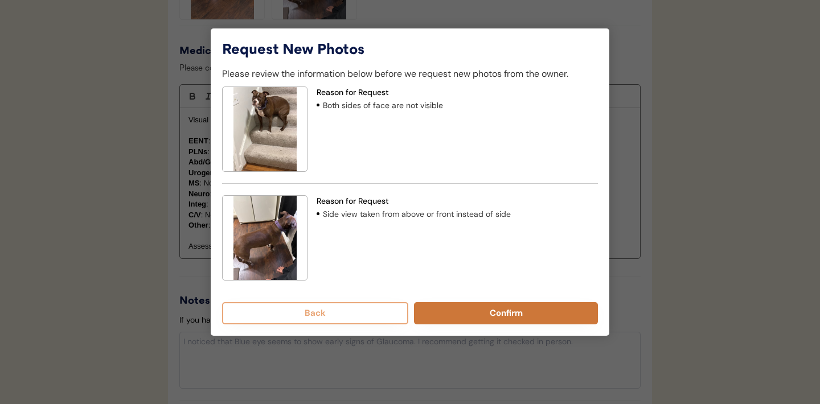
click at [470, 314] on button "Confirm" at bounding box center [506, 313] width 184 height 22
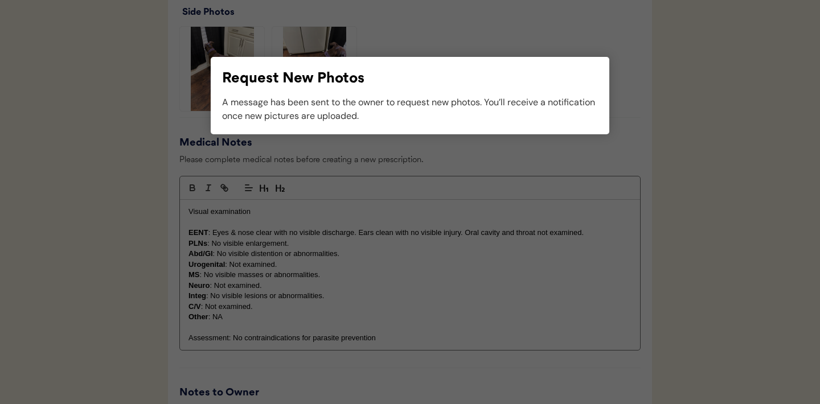
scroll to position [989, 0]
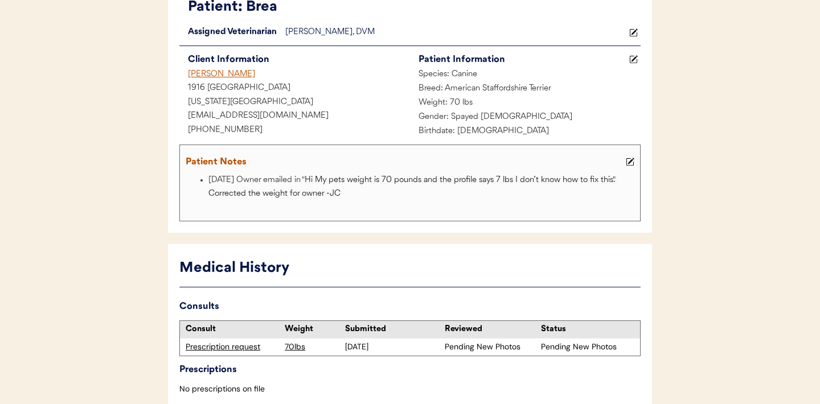
scroll to position [88, 0]
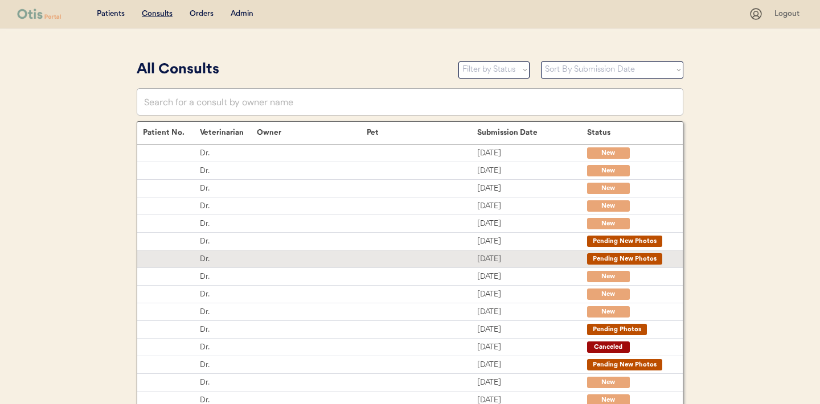
scroll to position [136, 0]
